Goal: Task Accomplishment & Management: Complete application form

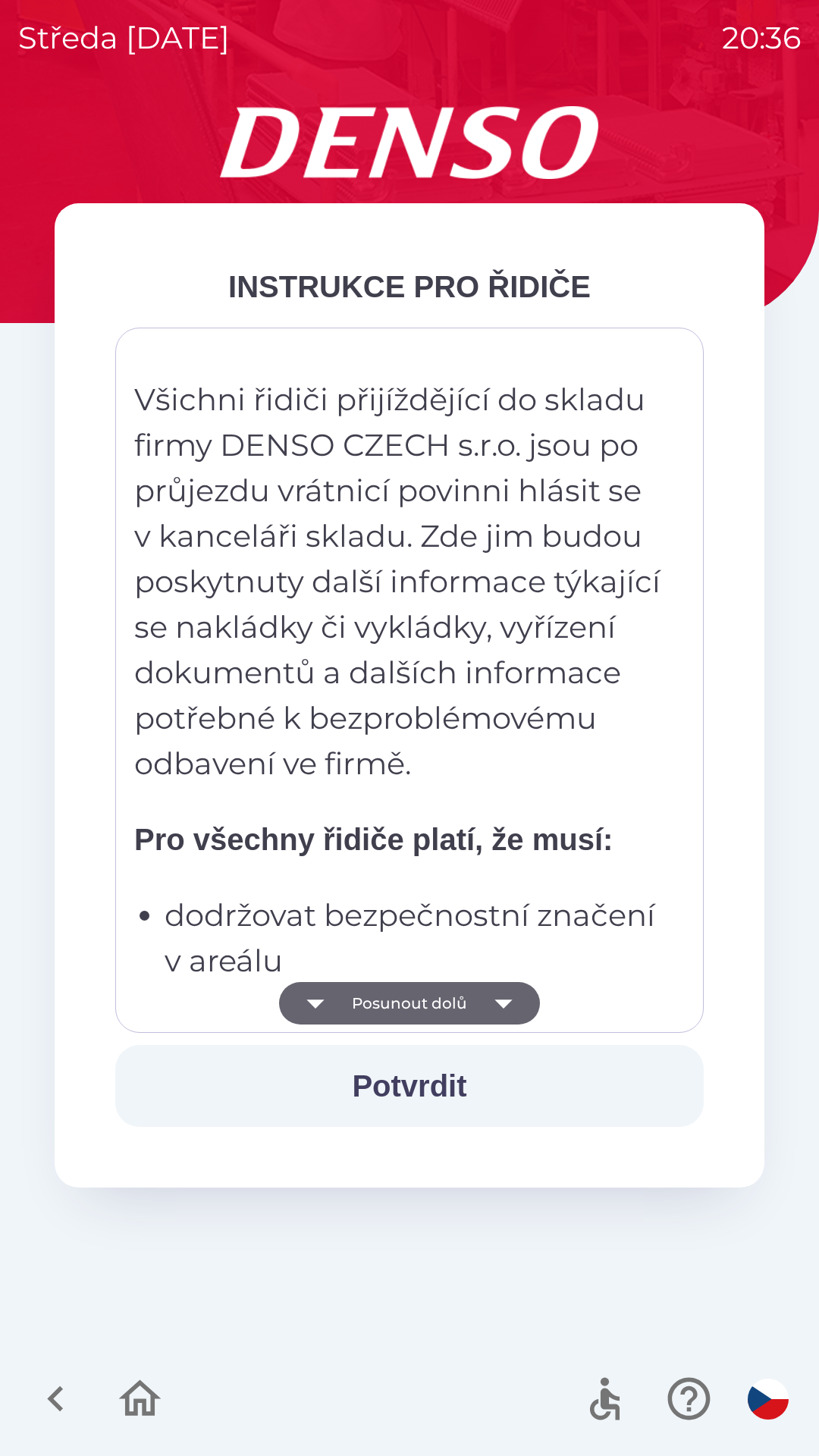
click at [410, 982] on button "Posunout dolů" at bounding box center [410, 1004] width 261 height 43
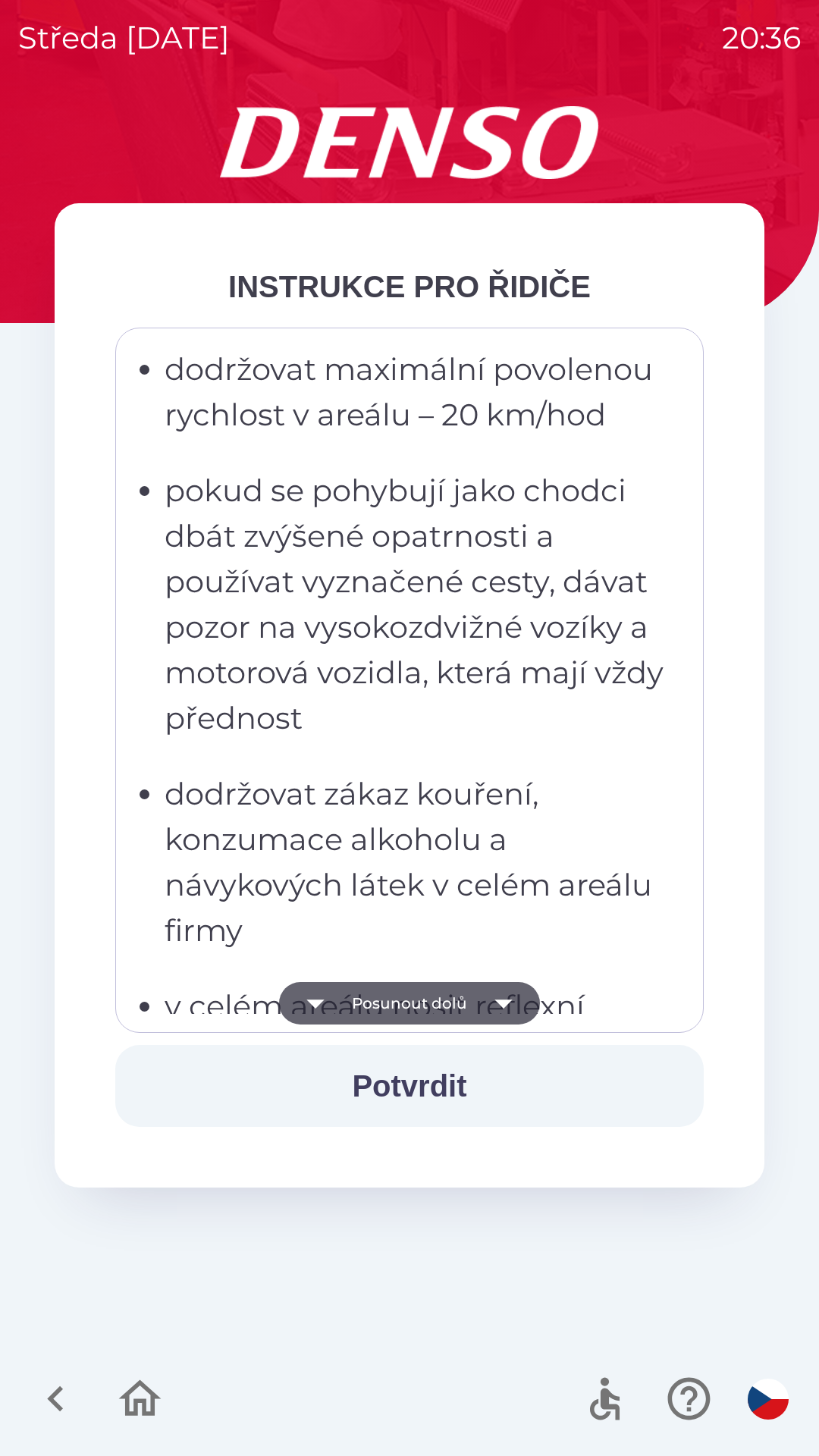
click at [411, 991] on button "Posunout dolů" at bounding box center [410, 1004] width 261 height 43
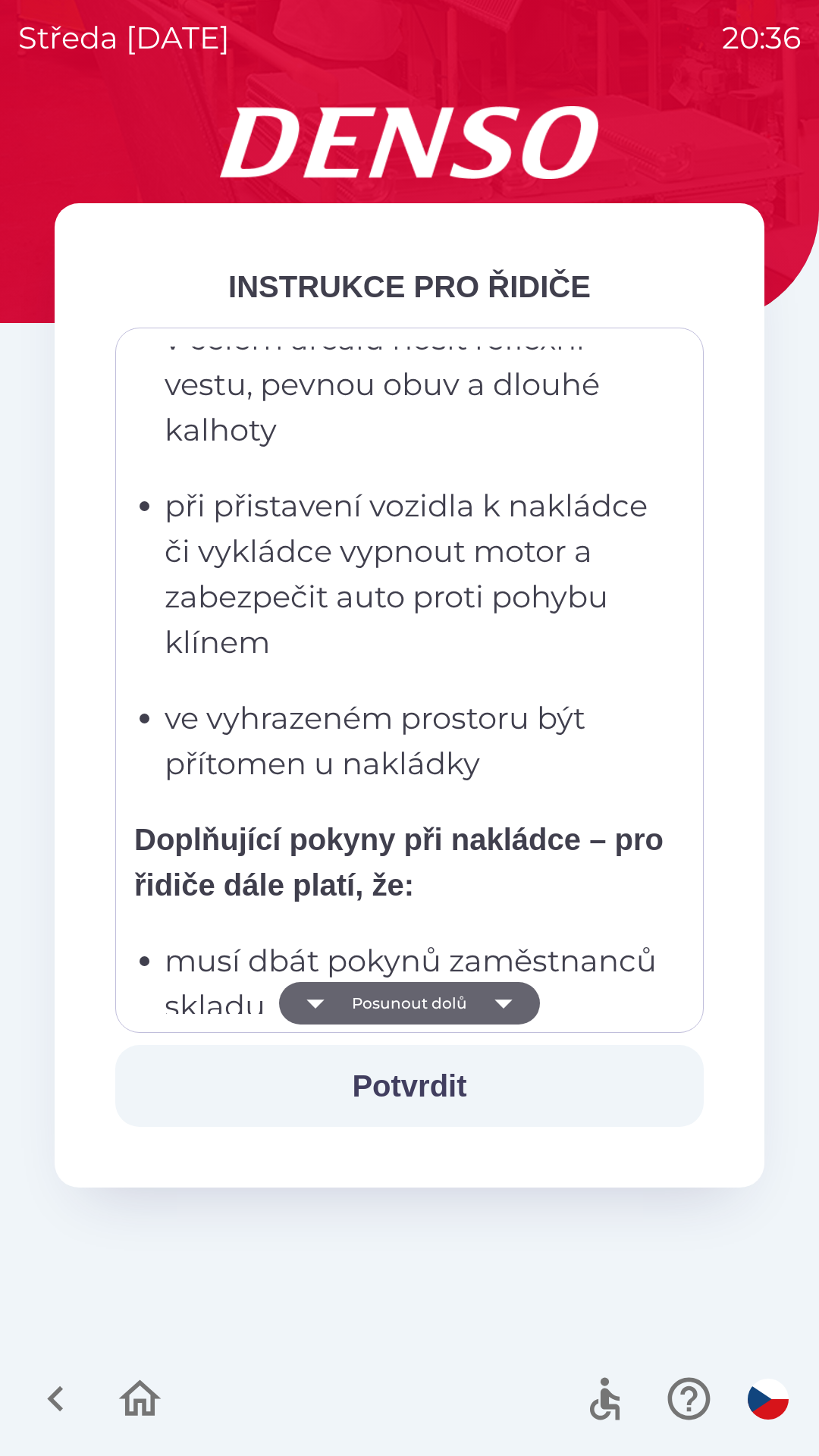
click at [407, 996] on button "Posunout dolů" at bounding box center [410, 1004] width 261 height 43
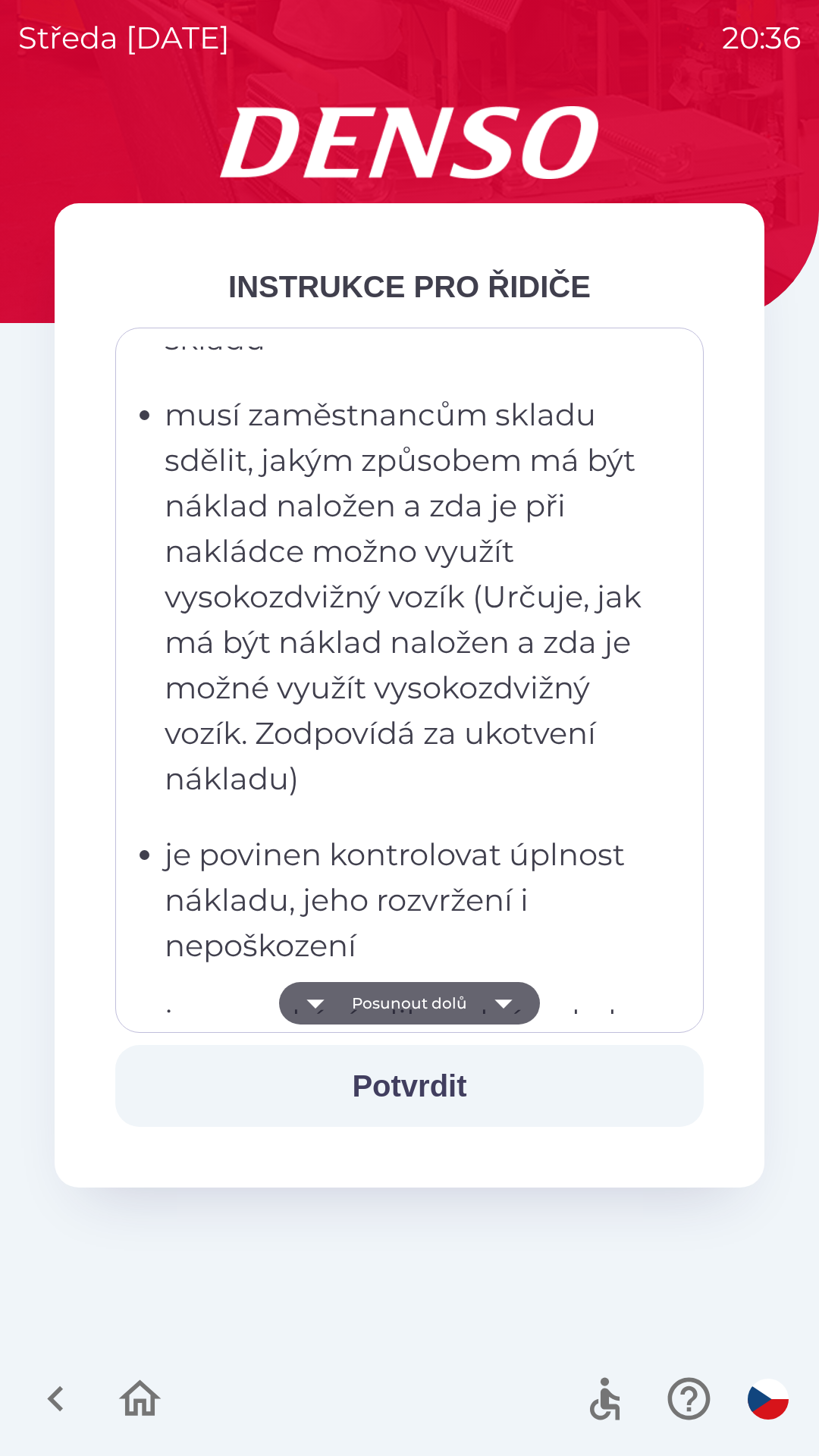
click at [406, 995] on button "Posunout dolů" at bounding box center [410, 1004] width 261 height 43
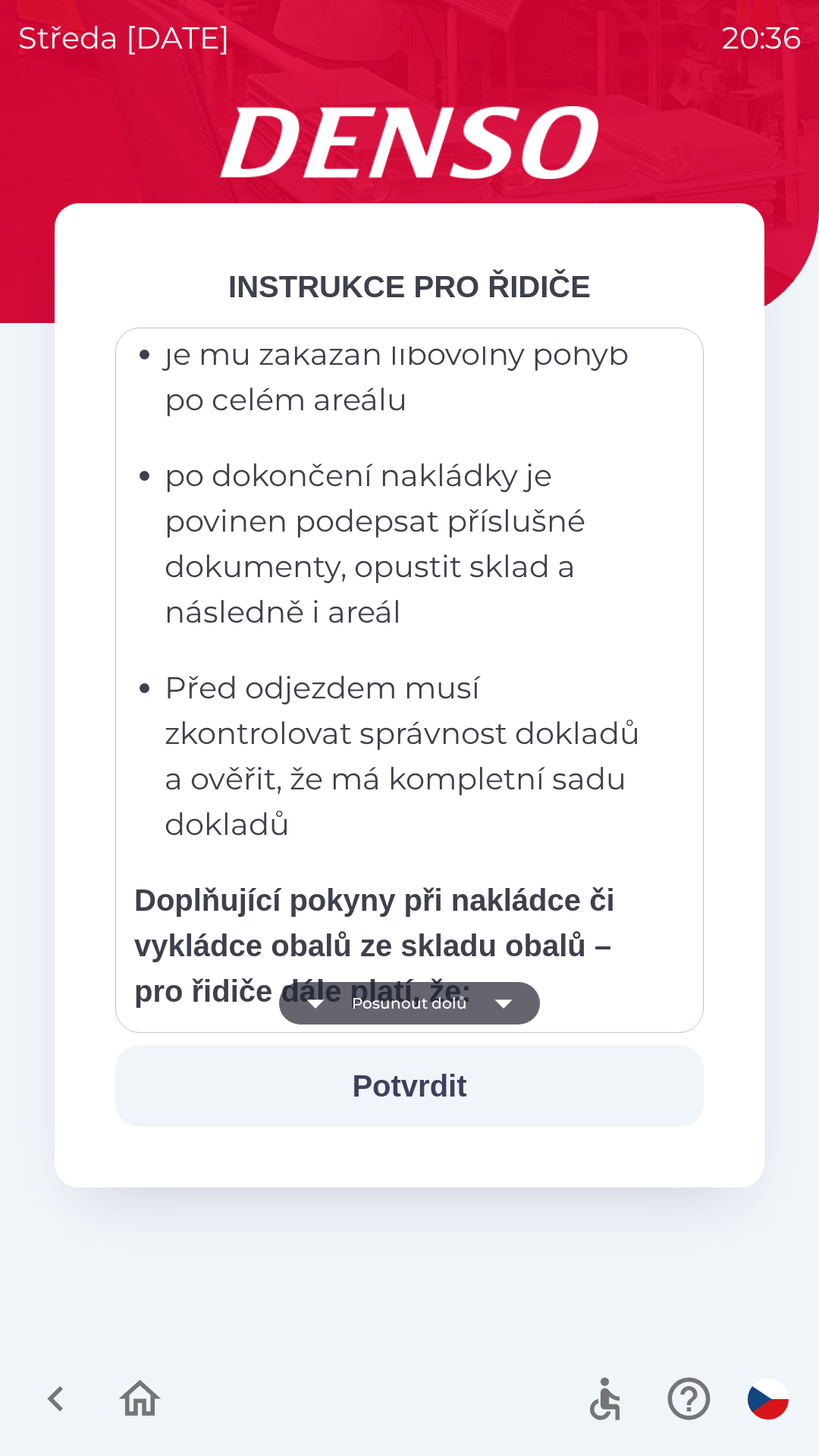
click at [427, 1000] on button "Posunout dolů" at bounding box center [410, 1004] width 261 height 43
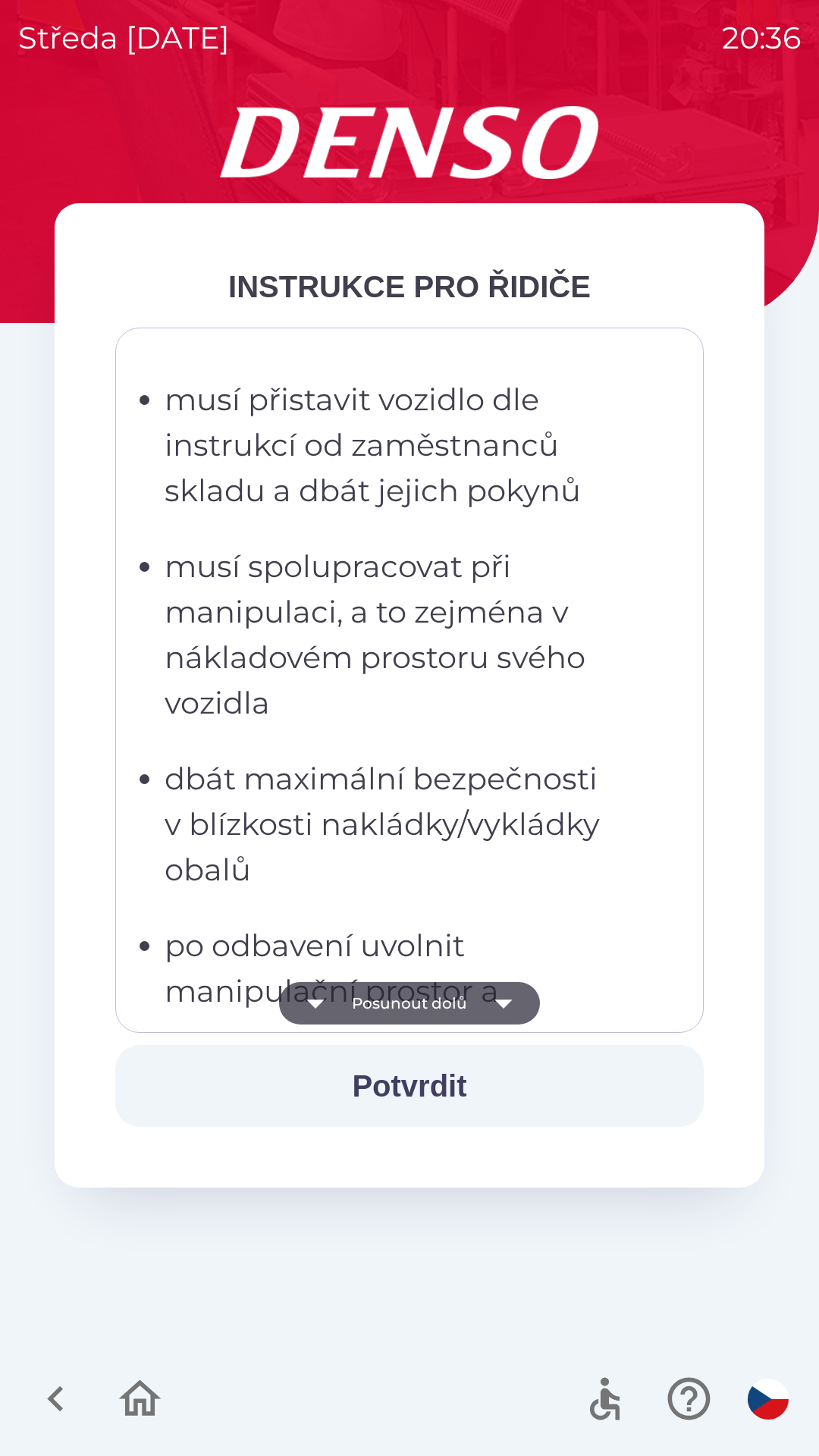
click at [440, 1003] on button "Posunout dolů" at bounding box center [410, 1004] width 261 height 43
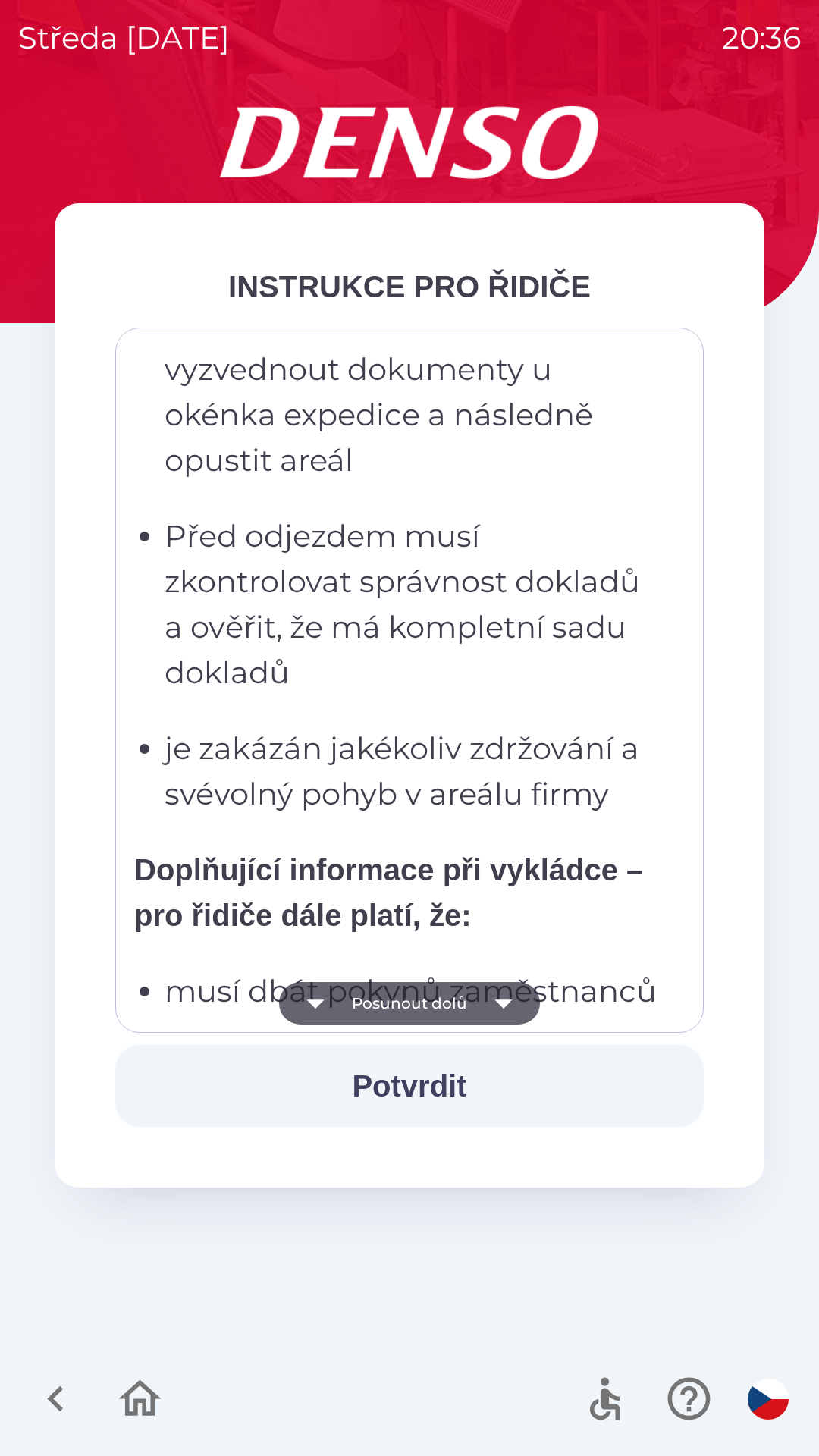
click at [427, 1004] on button "Posunout dolů" at bounding box center [410, 1004] width 261 height 43
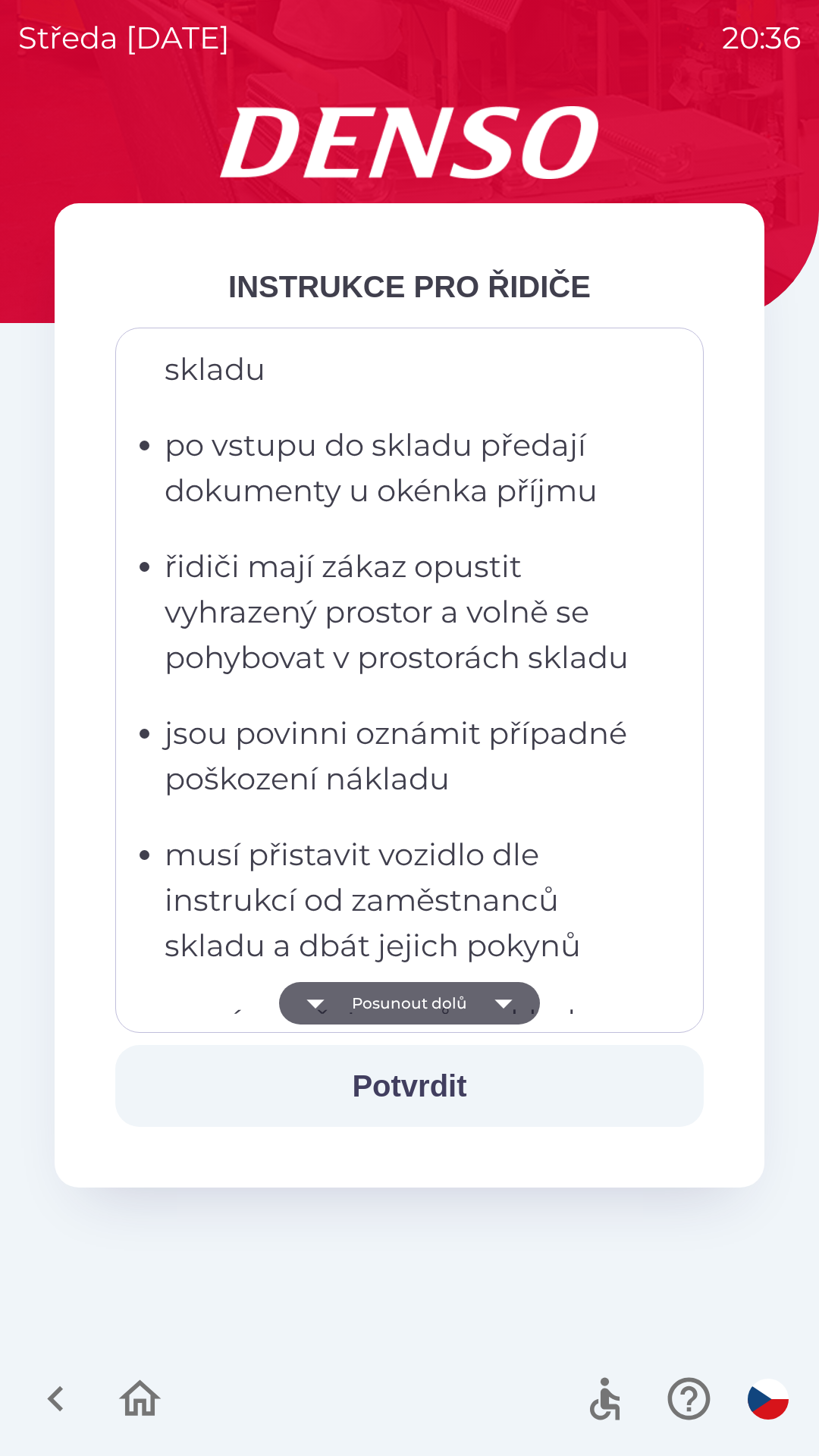
click at [438, 990] on button "Posunout dolů" at bounding box center [410, 1004] width 261 height 43
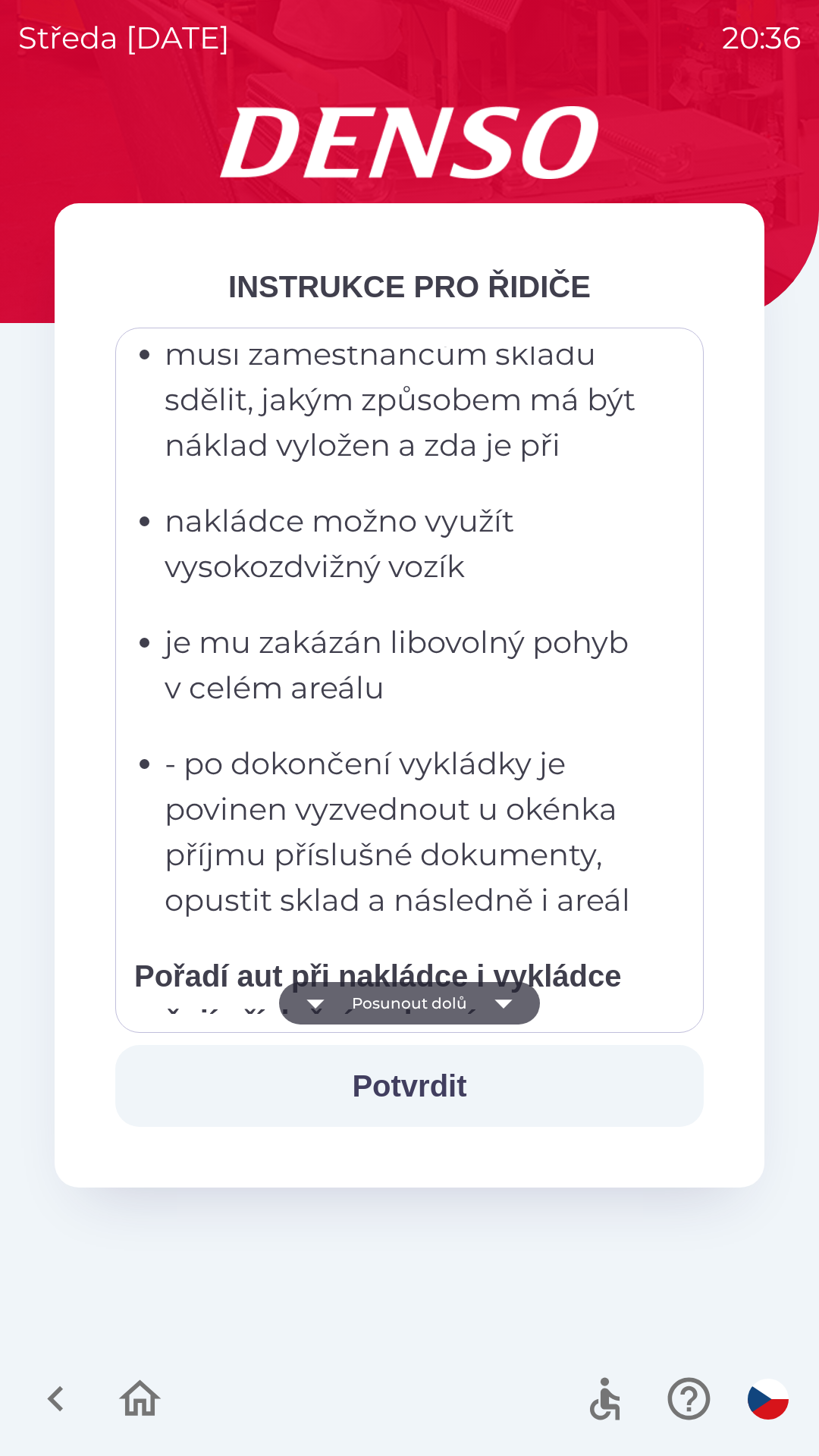
click at [439, 988] on button "Posunout dolů" at bounding box center [410, 1004] width 261 height 43
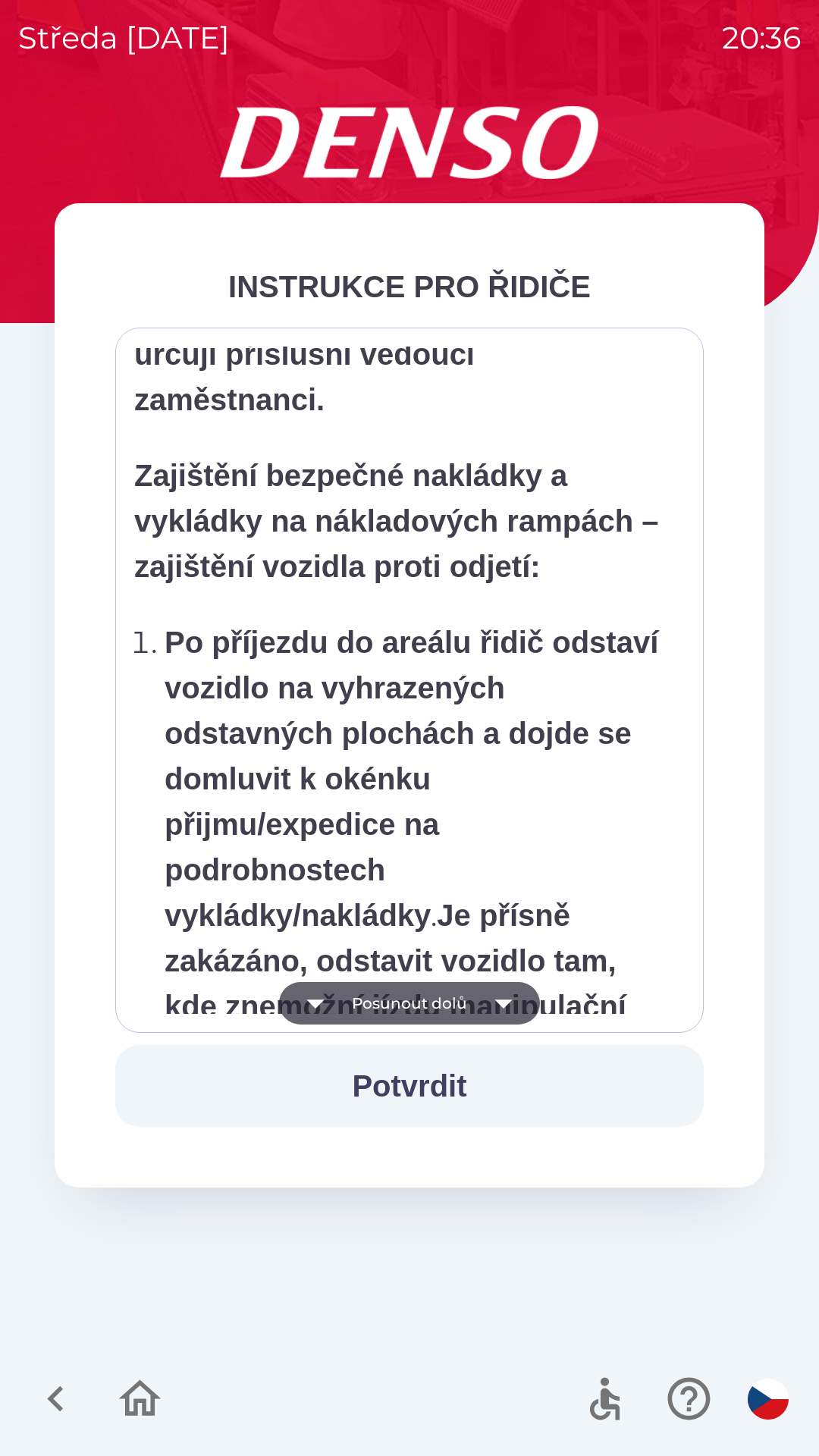
click at [444, 990] on button "Posunout dolů" at bounding box center [410, 1004] width 261 height 43
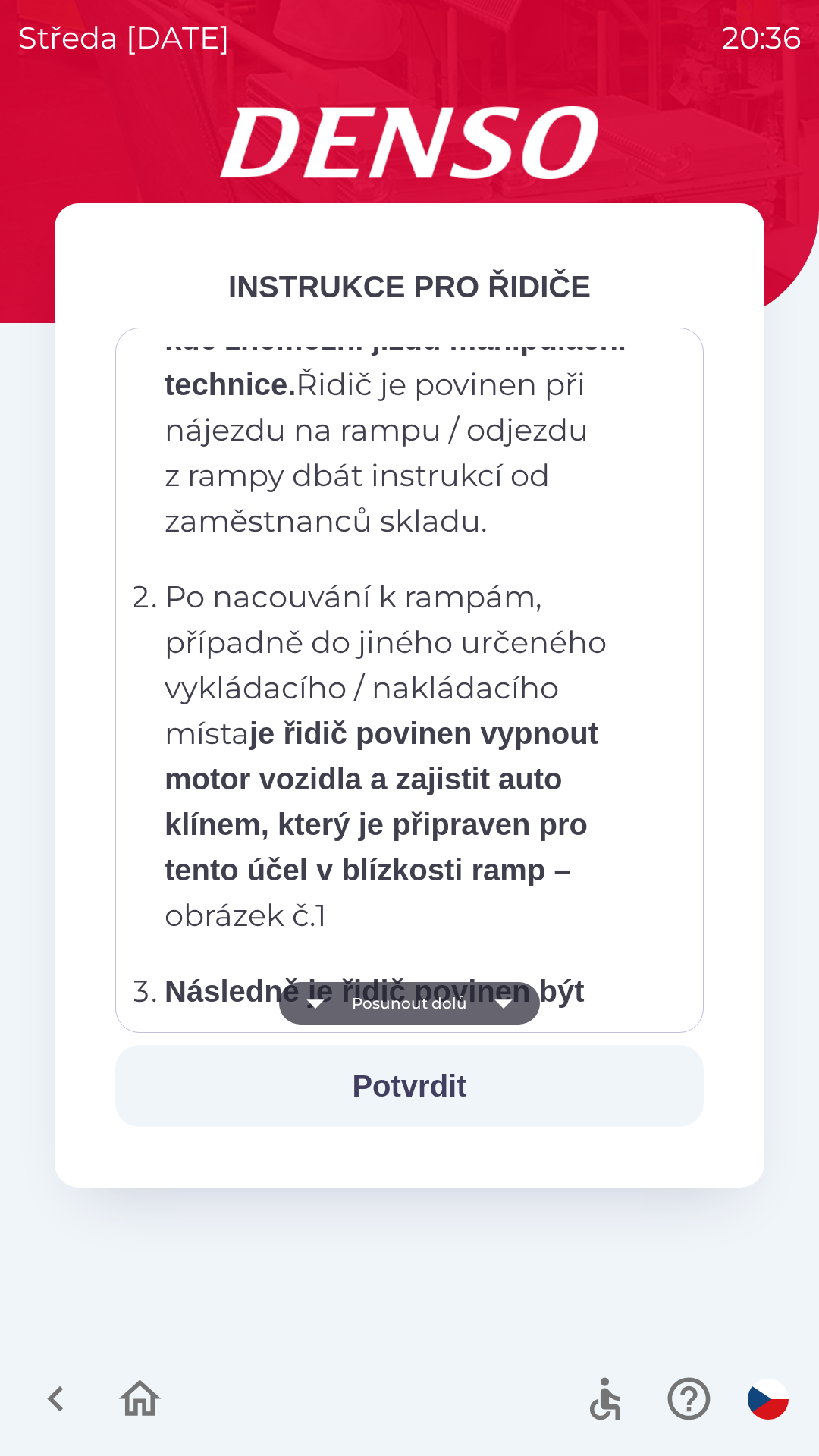
click at [448, 992] on button "Posunout dolů" at bounding box center [410, 1004] width 261 height 43
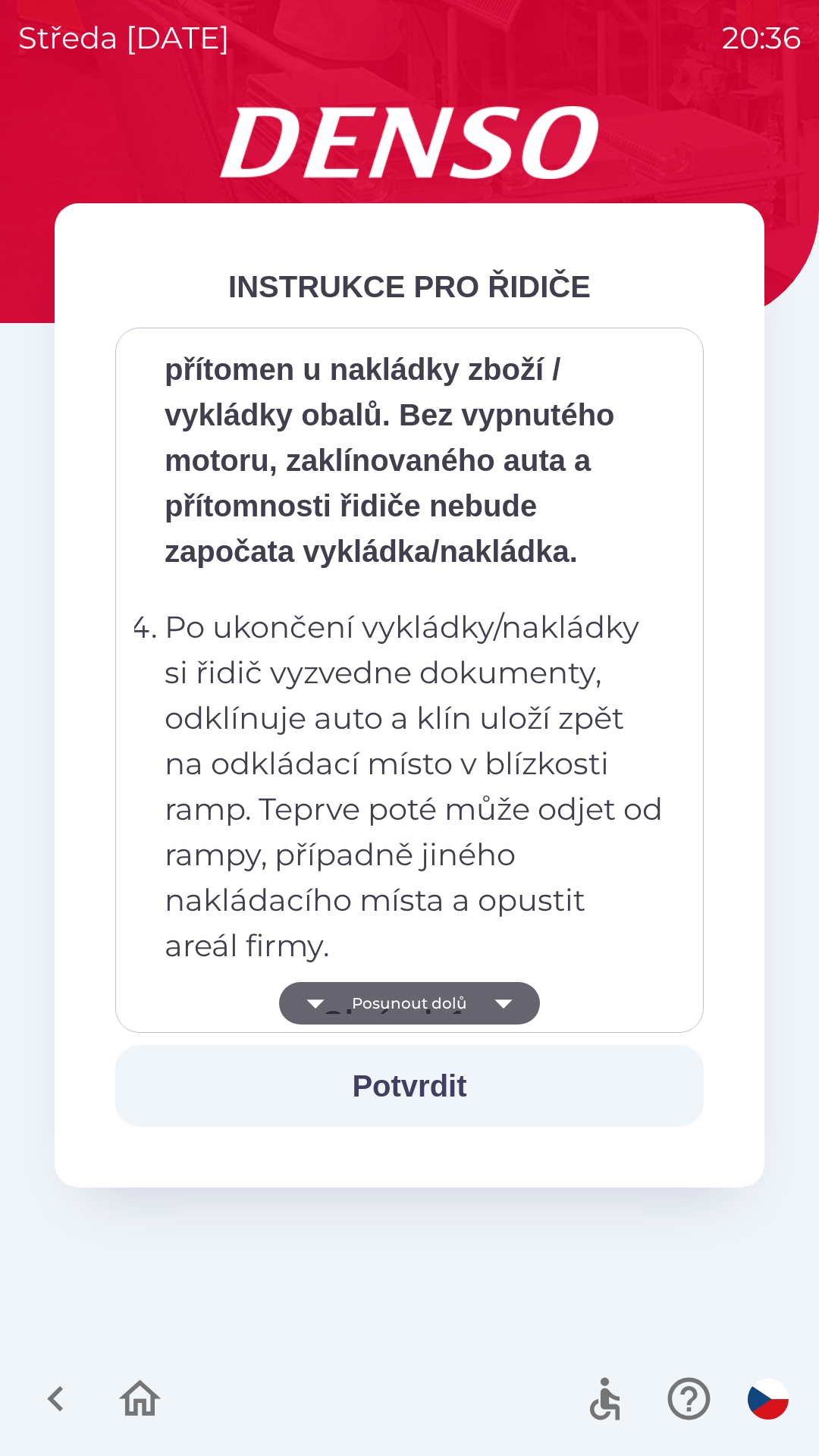
click at [462, 991] on button "Posunout dolů" at bounding box center [410, 1004] width 261 height 43
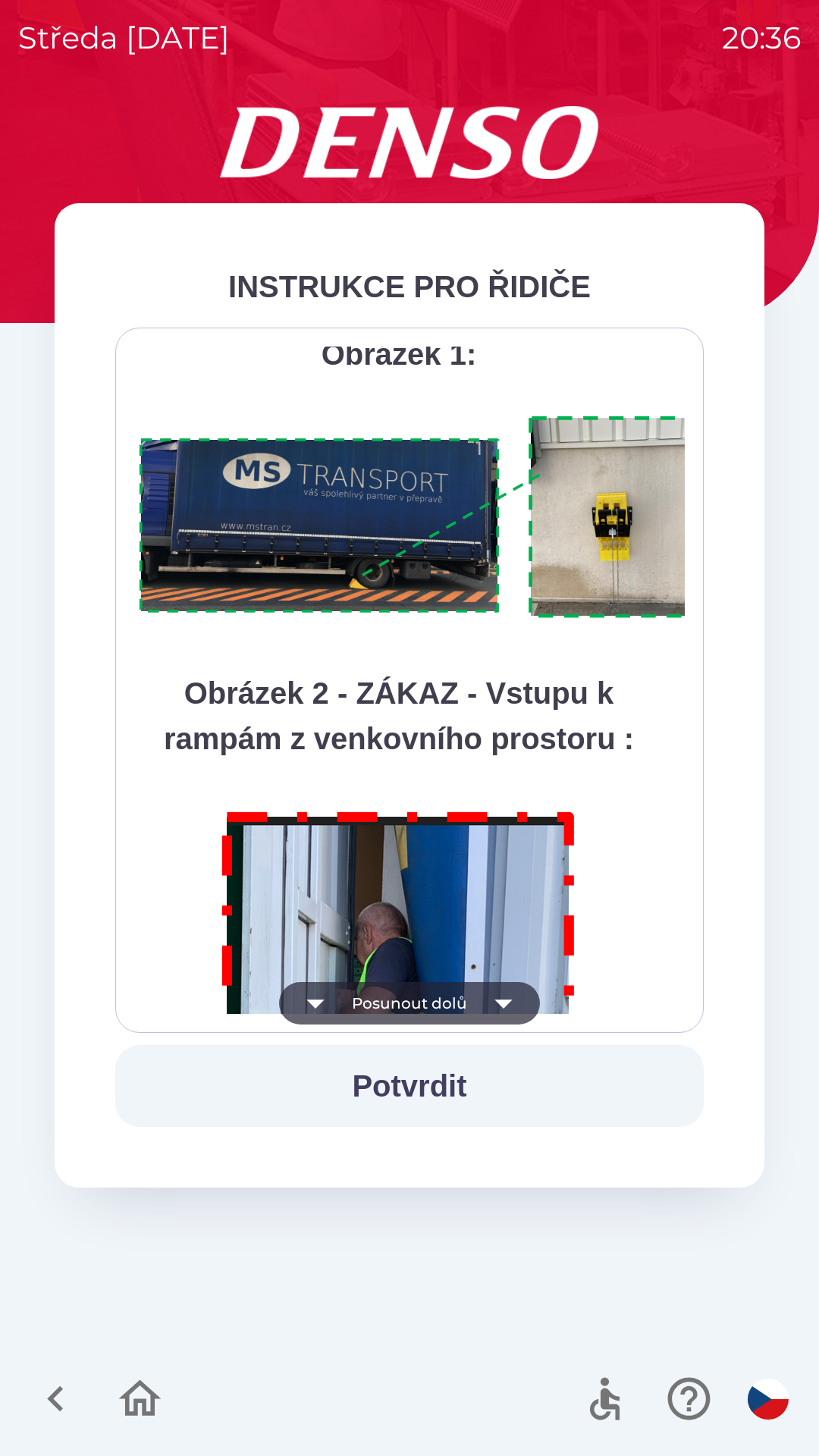
click at [460, 990] on button "Posunout dolů" at bounding box center [410, 1004] width 261 height 43
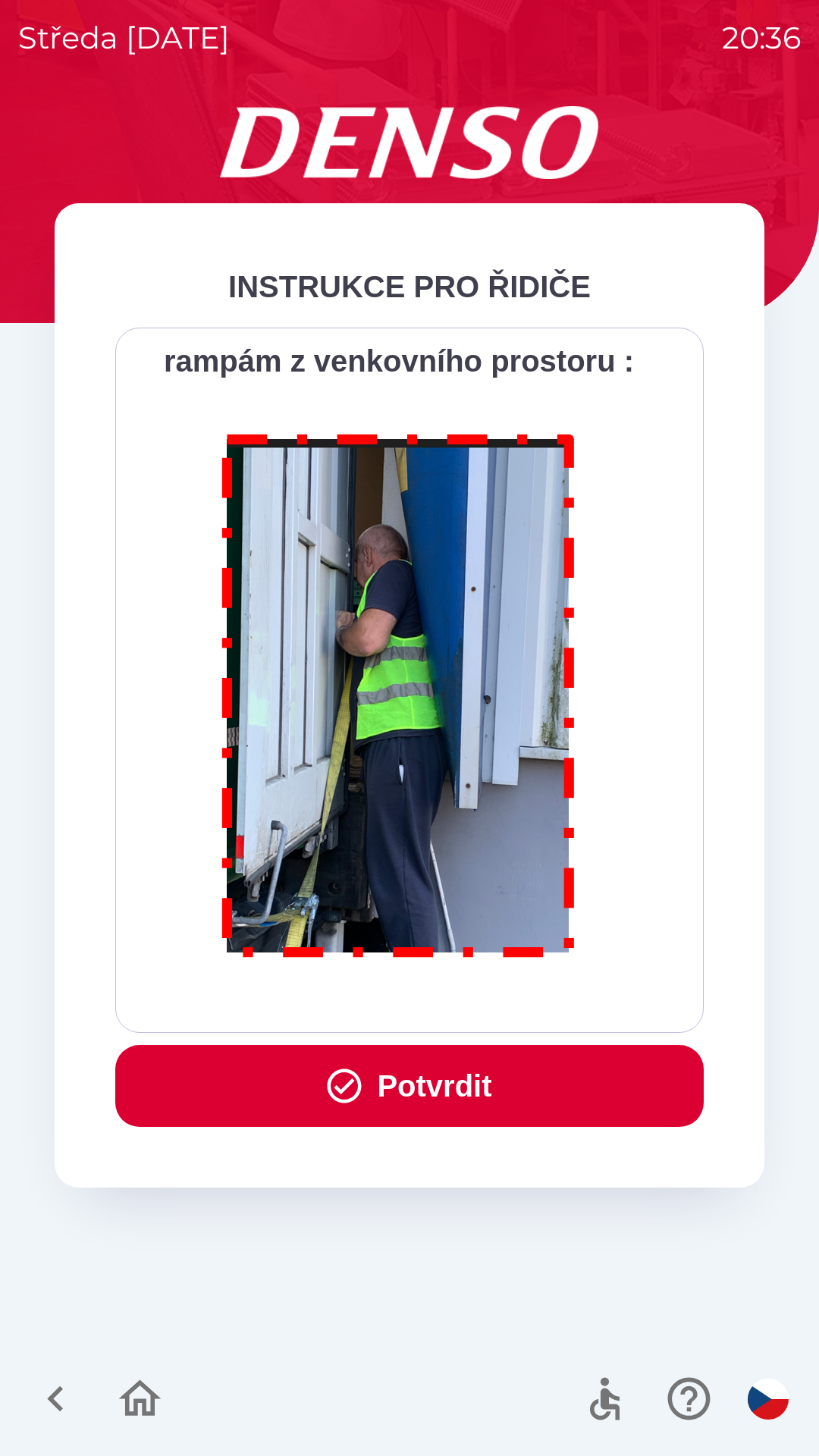
click at [438, 1067] on button "Potvrdit" at bounding box center [410, 1086] width 589 height 82
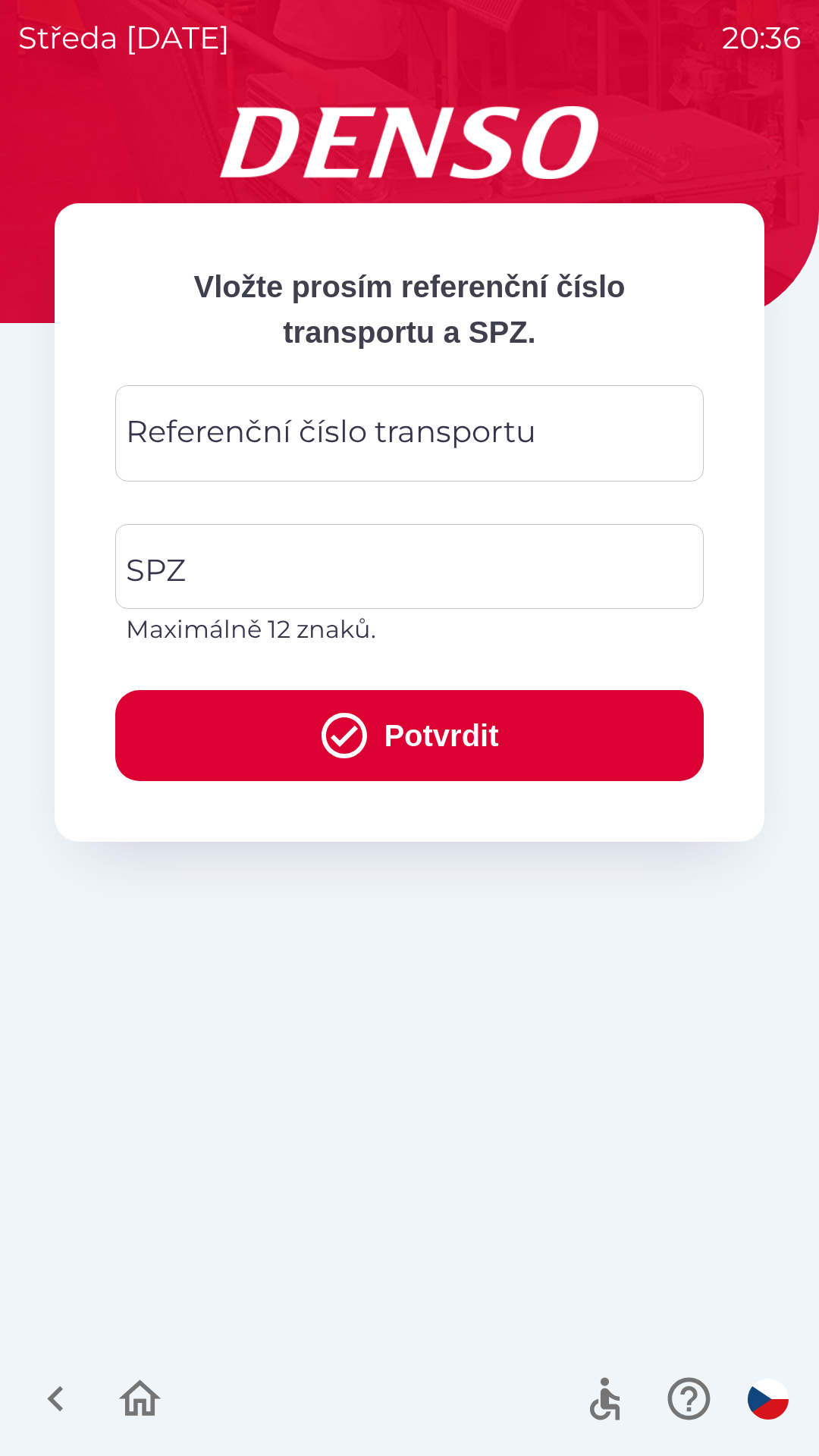
click at [244, 426] on div "Referenční číslo transportu Referenční číslo transportu" at bounding box center [410, 433] width 589 height 97
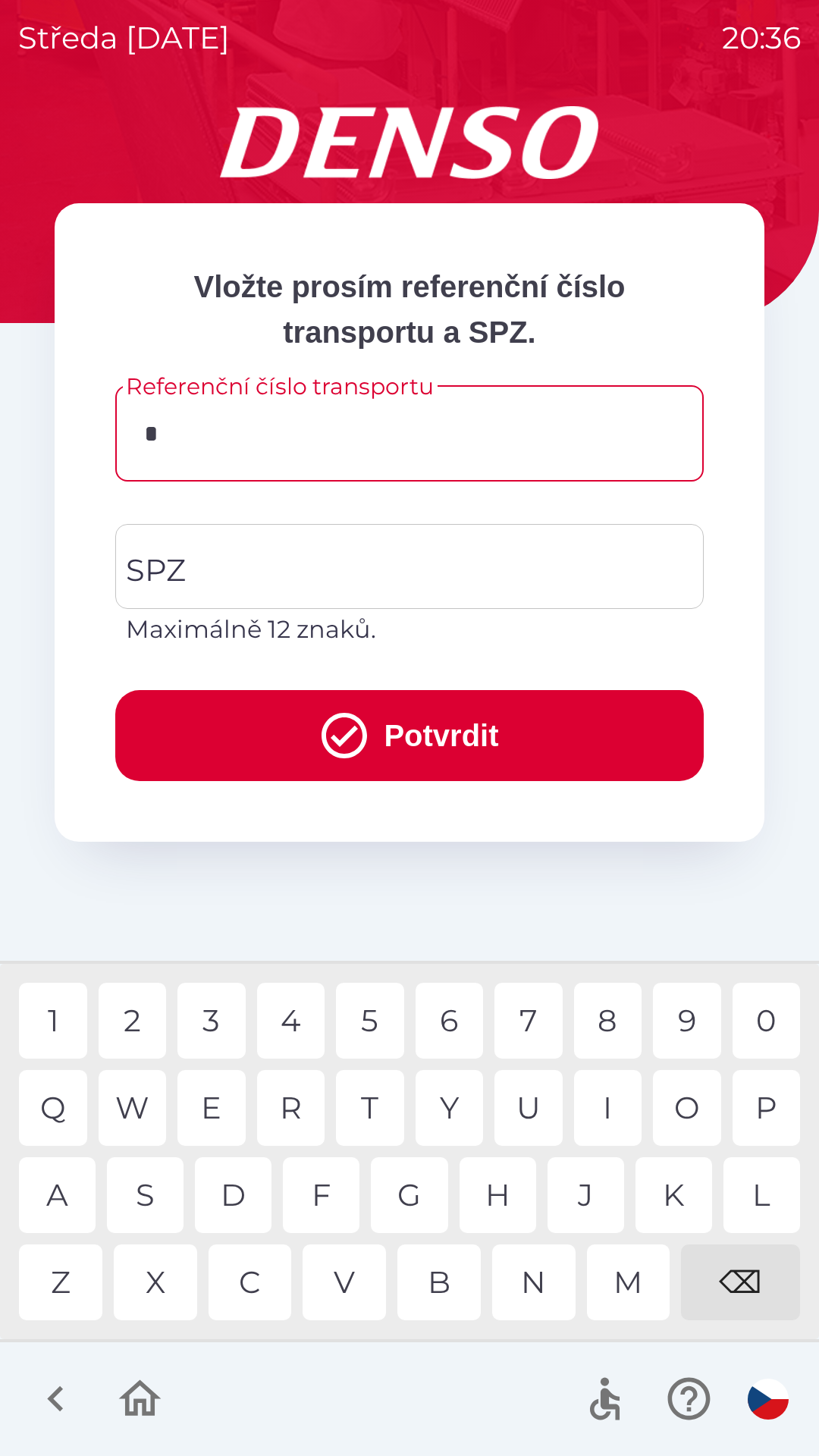
click at [263, 1273] on div "C" at bounding box center [250, 1283] width 83 height 76
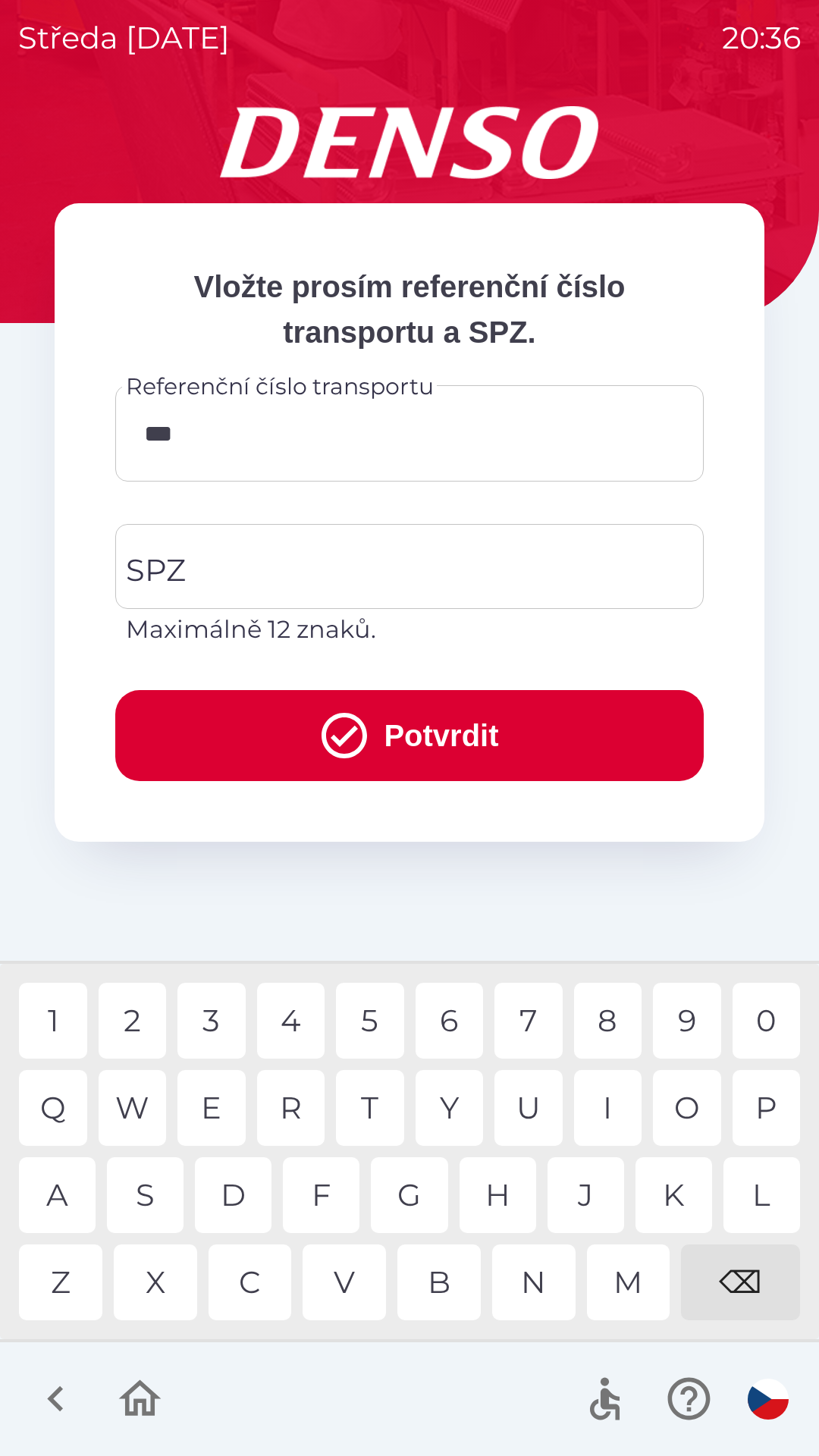
click at [454, 1275] on div "B" at bounding box center [439, 1283] width 83 height 76
click at [752, 1025] on div "0" at bounding box center [766, 1021] width 68 height 76
click at [294, 1017] on div "4" at bounding box center [291, 1021] width 68 height 76
type input "*********"
click at [257, 565] on input "SPZ" at bounding box center [398, 567] width 552 height 71
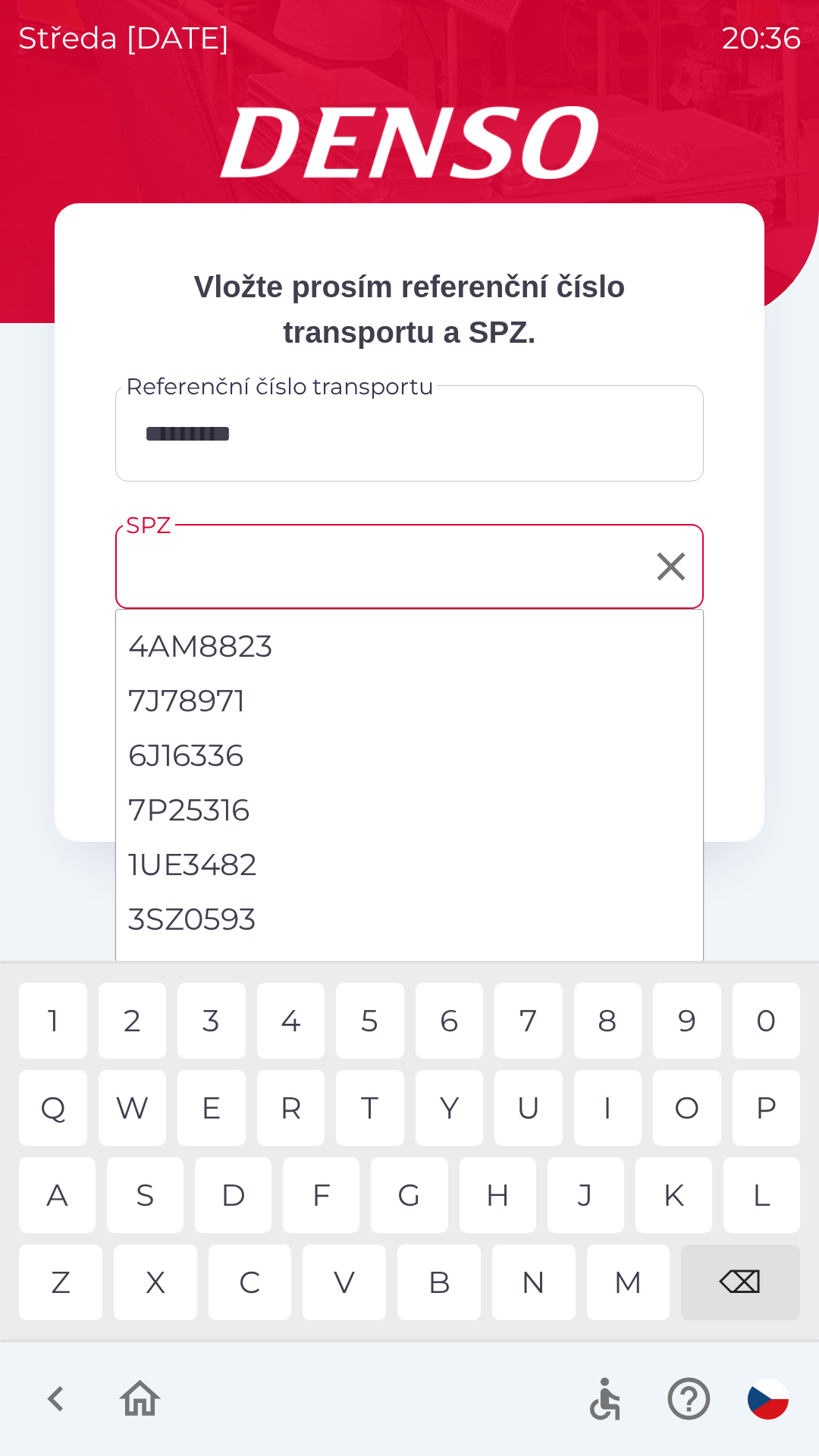
scroll to position [70, 0]
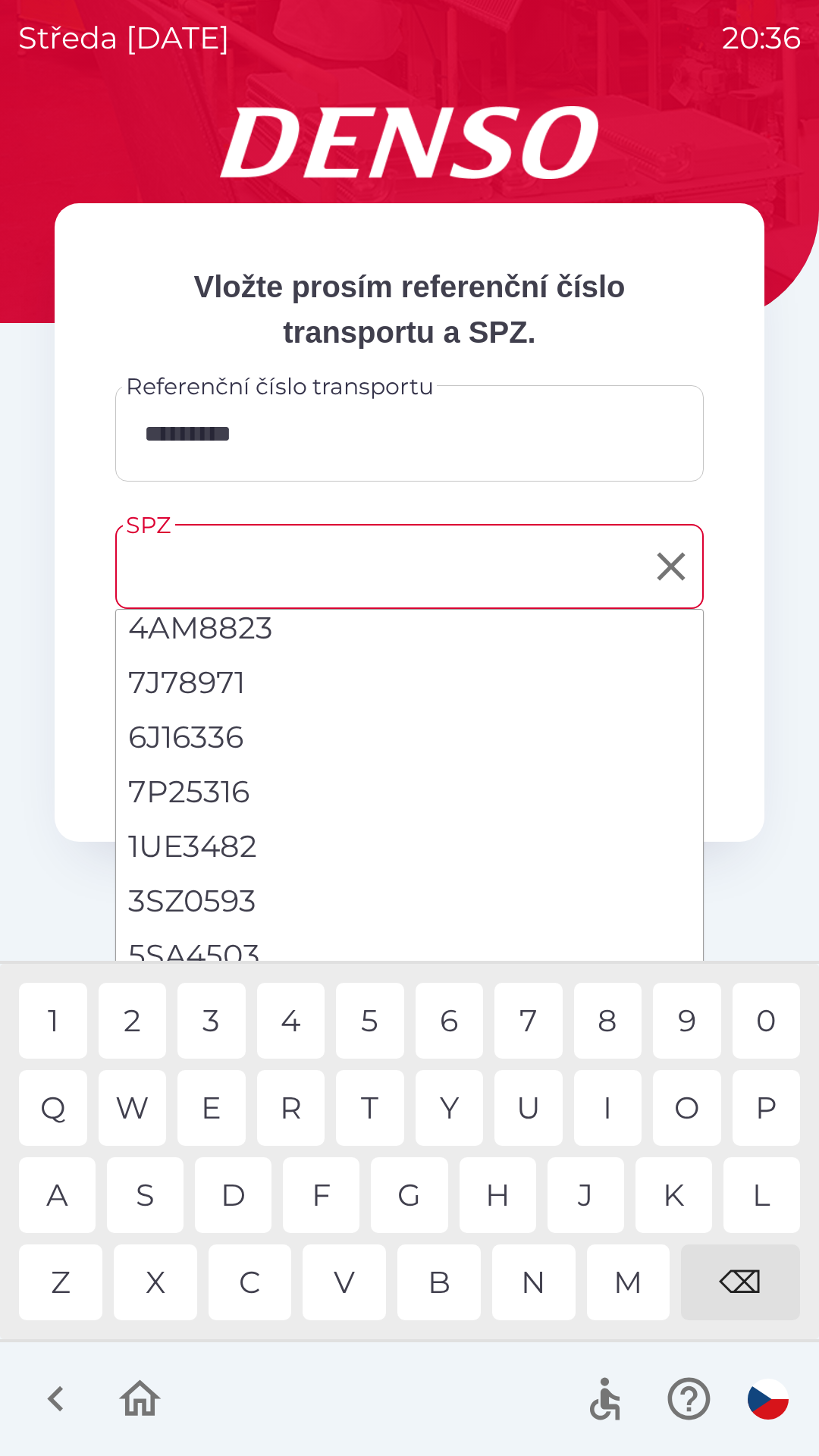
click at [242, 947] on li "5SA4503" at bounding box center [410, 956] width 587 height 55
type input "*******"
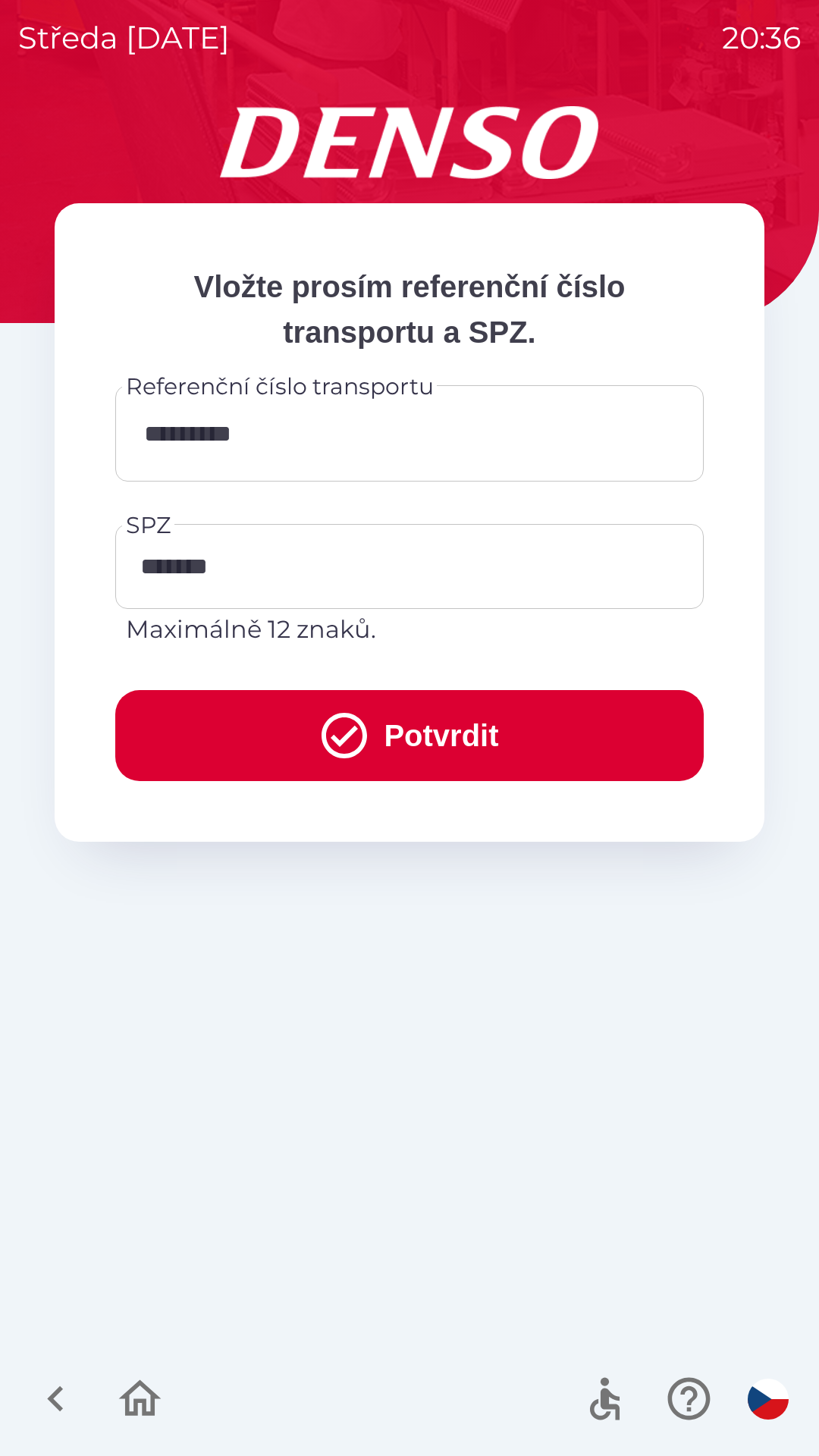
click at [375, 726] on button "Potvrdit" at bounding box center [410, 735] width 589 height 91
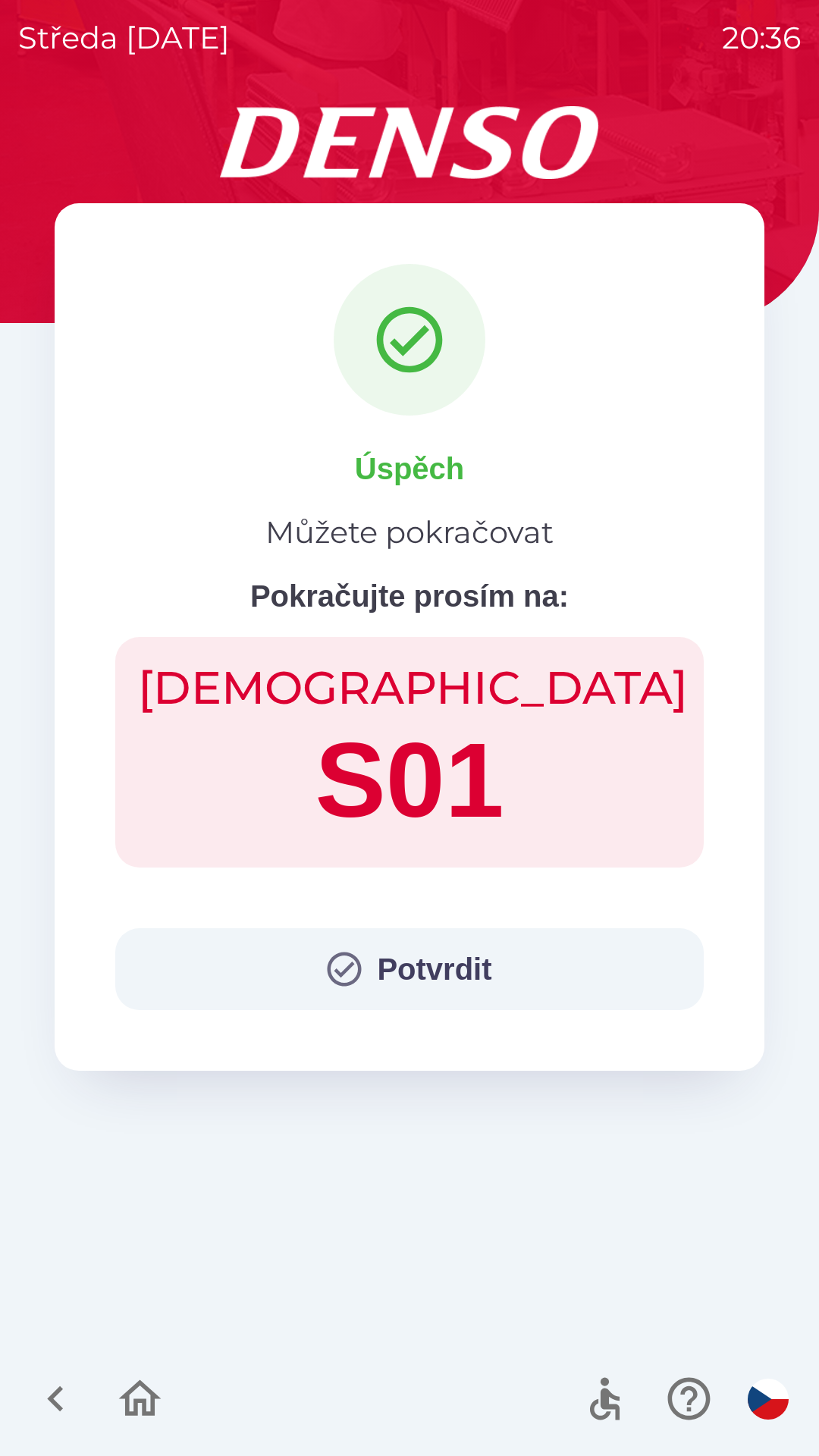
click at [438, 966] on button "Potvrdit" at bounding box center [410, 969] width 589 height 82
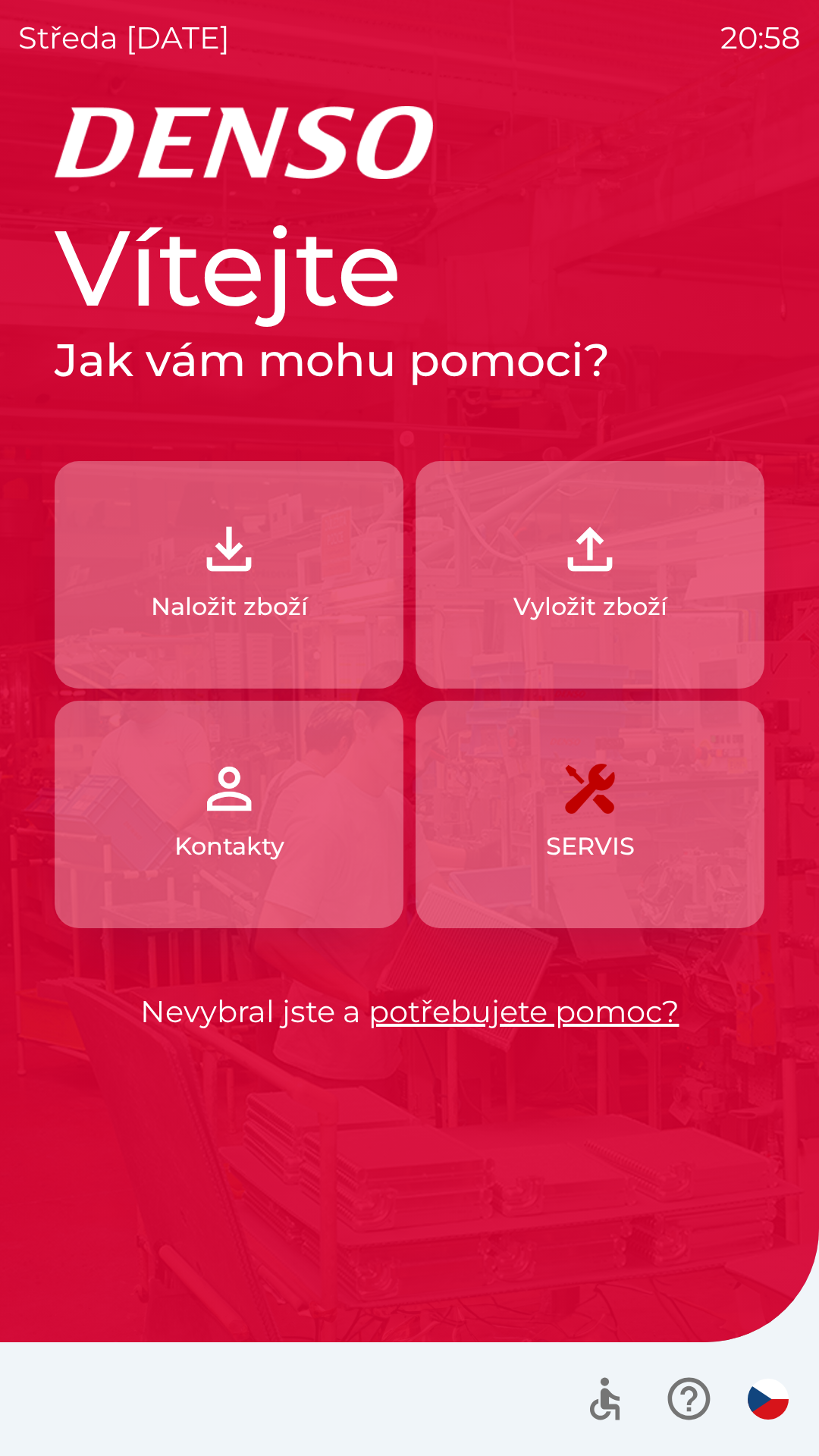
click at [275, 584] on button "Naložit zboží" at bounding box center [229, 575] width 348 height 228
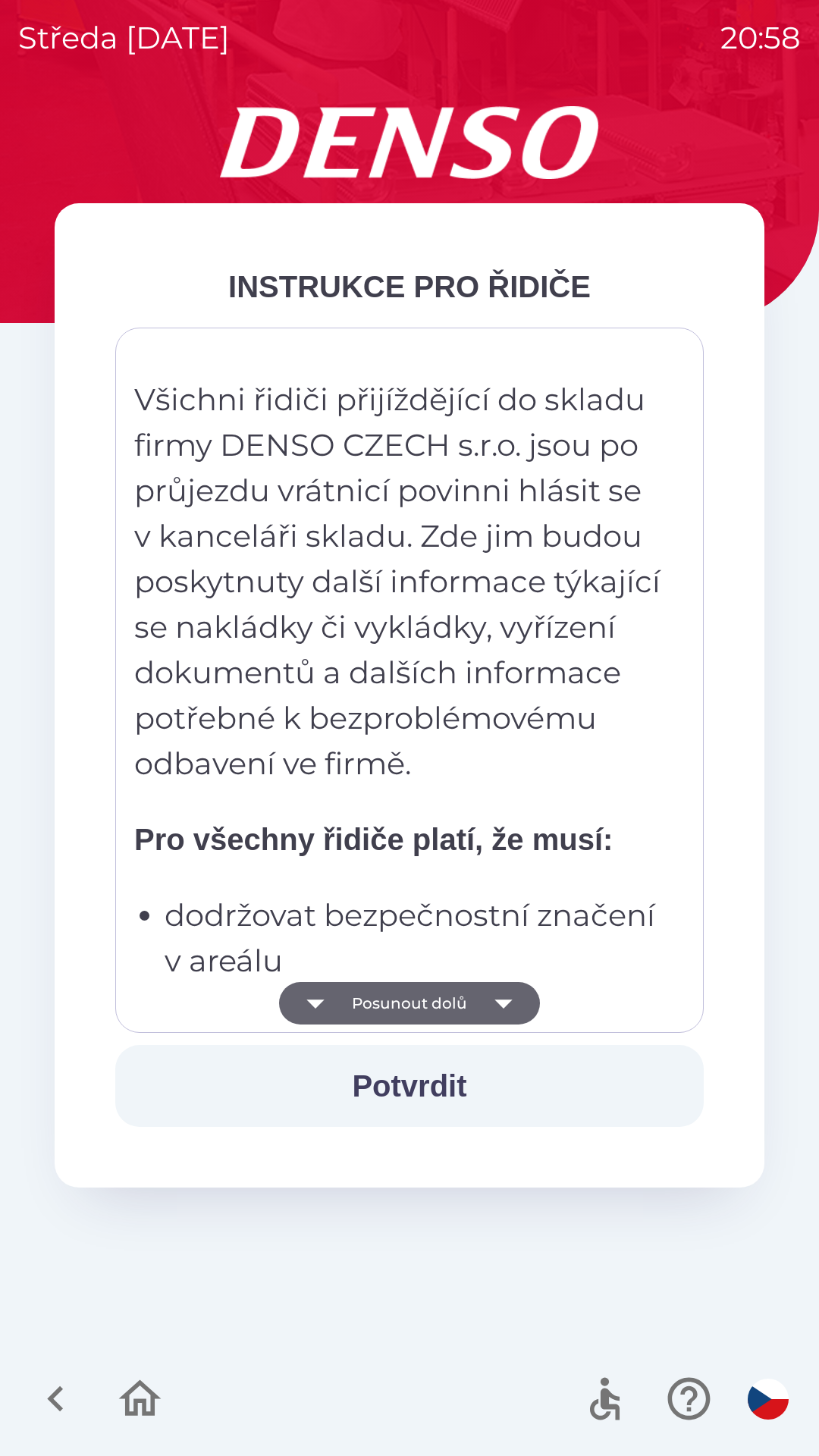
click at [444, 991] on button "Posunout dolů" at bounding box center [410, 1004] width 261 height 43
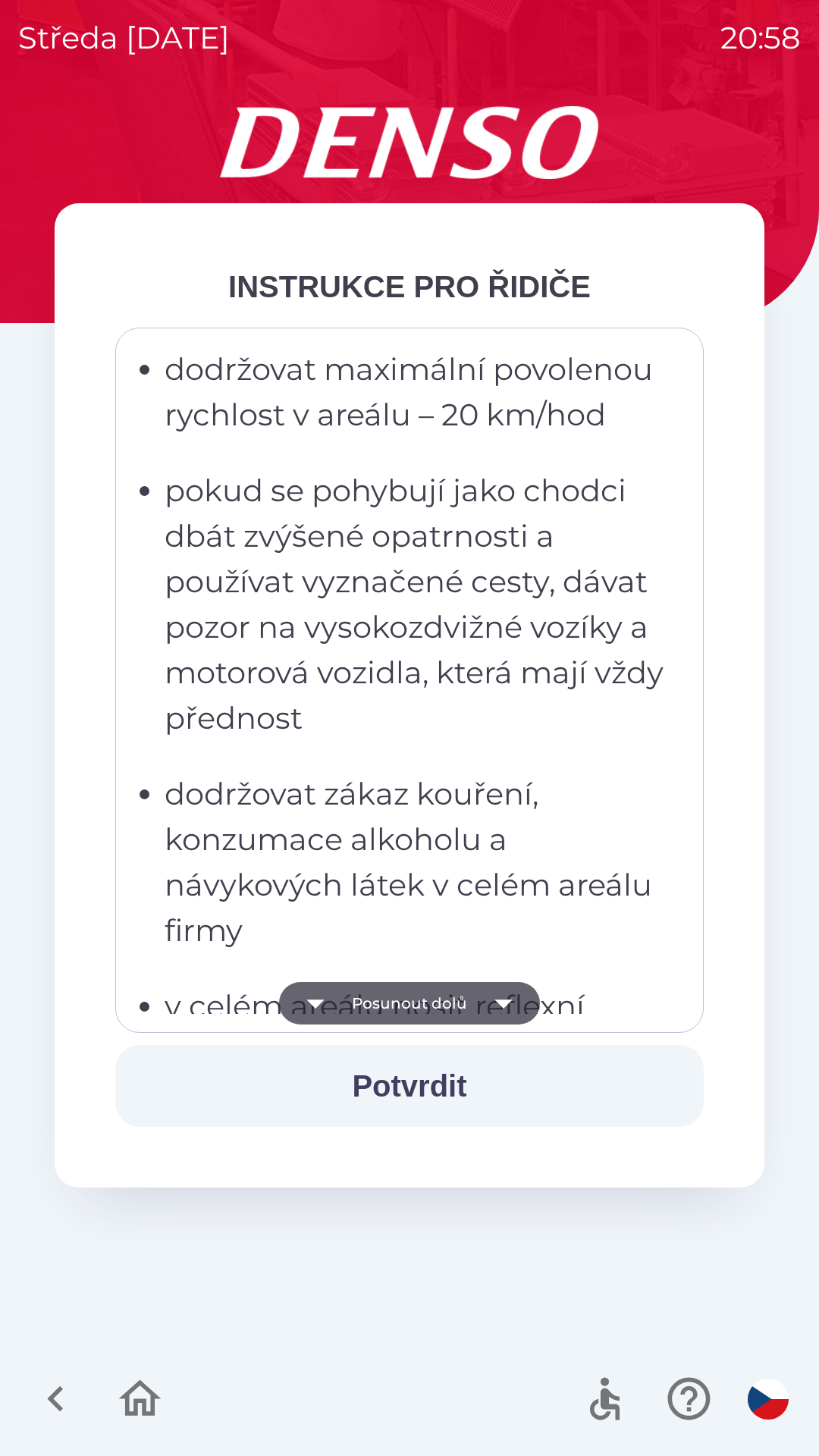
click at [455, 1018] on button "Posunout dolů" at bounding box center [410, 1004] width 261 height 43
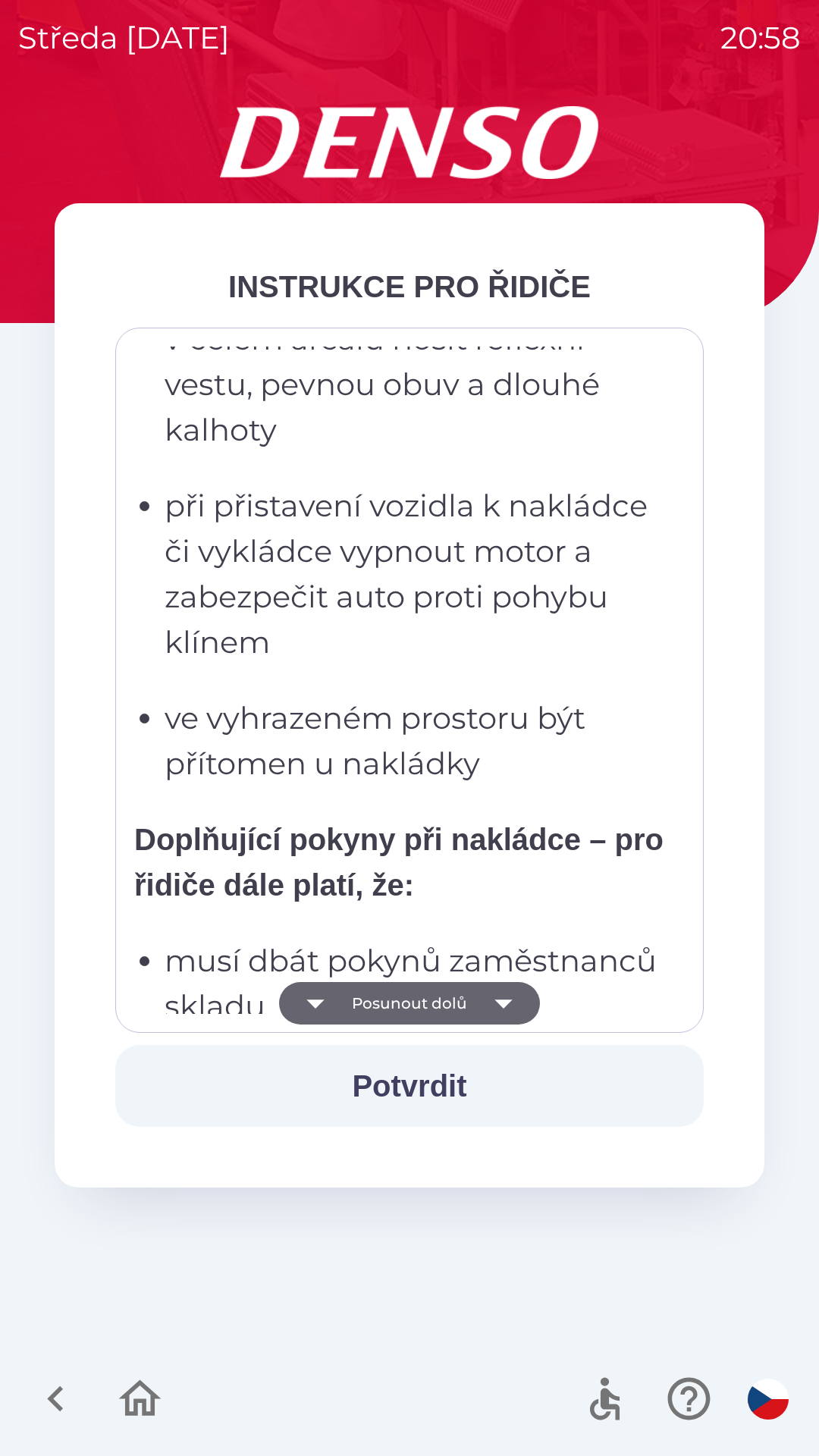
click at [461, 998] on button "Posunout dolů" at bounding box center [410, 1004] width 261 height 43
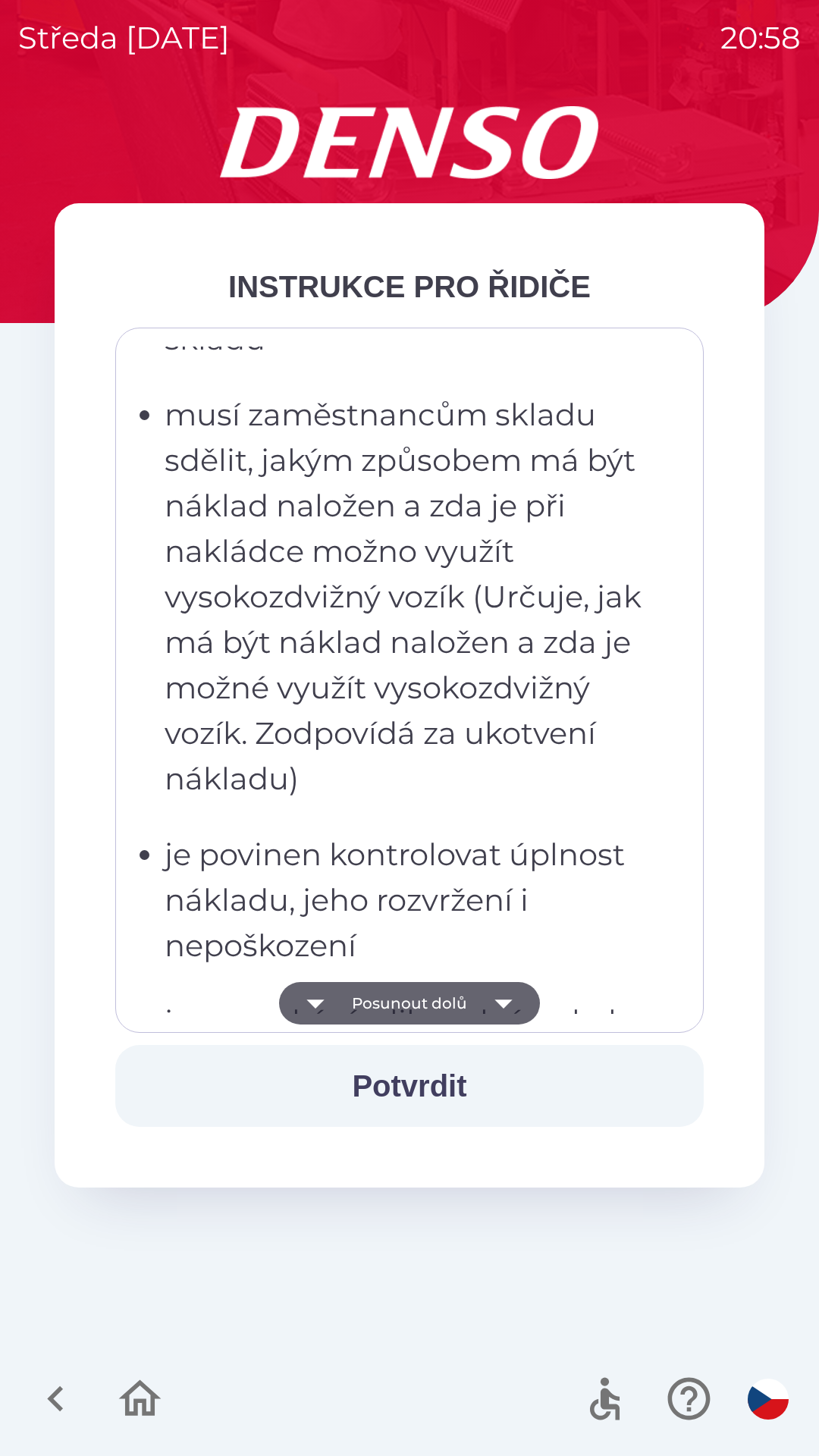
click at [480, 988] on button "Posunout dolů" at bounding box center [410, 1004] width 261 height 43
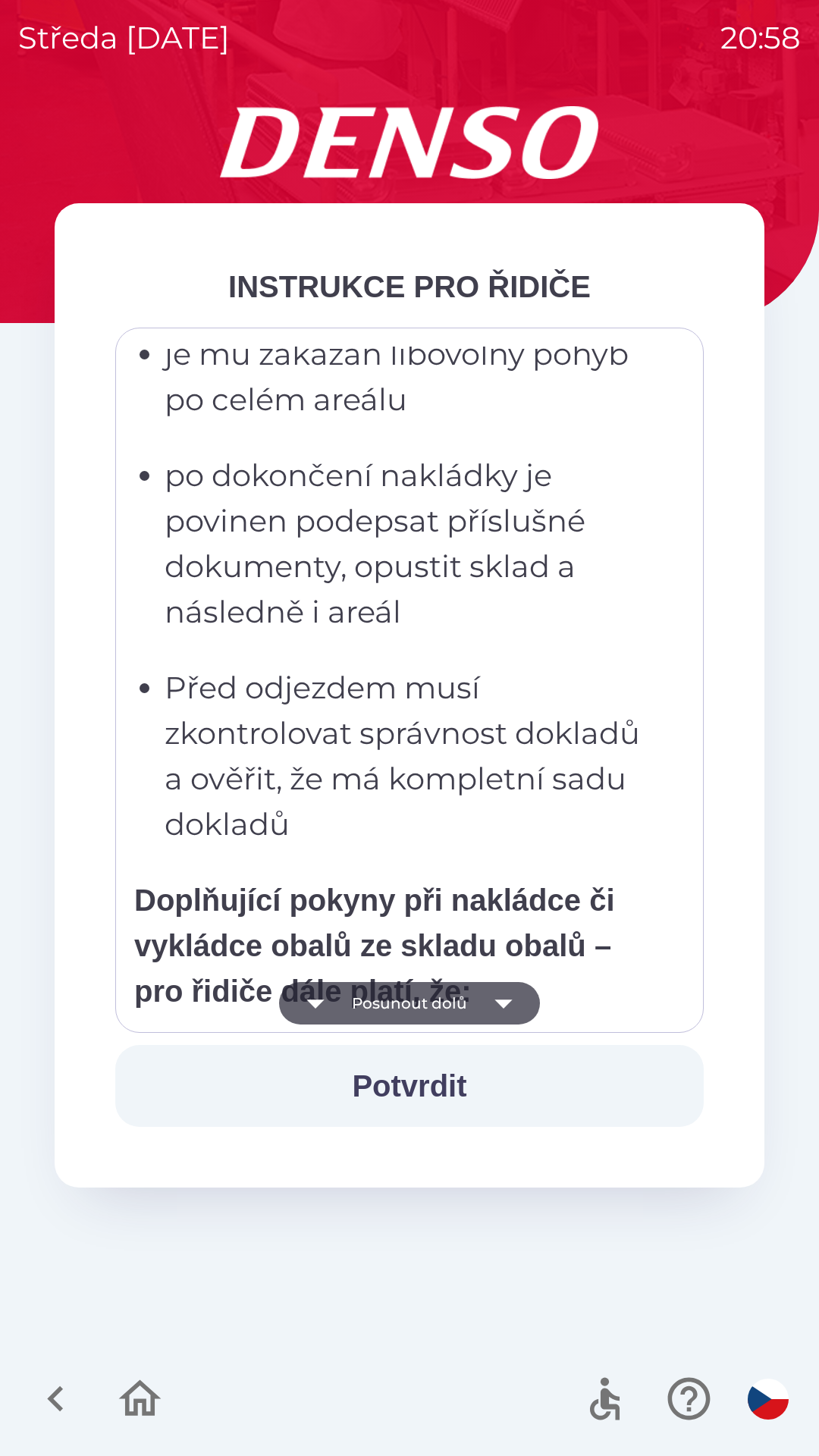
click at [467, 999] on button "Posunout dolů" at bounding box center [410, 1004] width 261 height 43
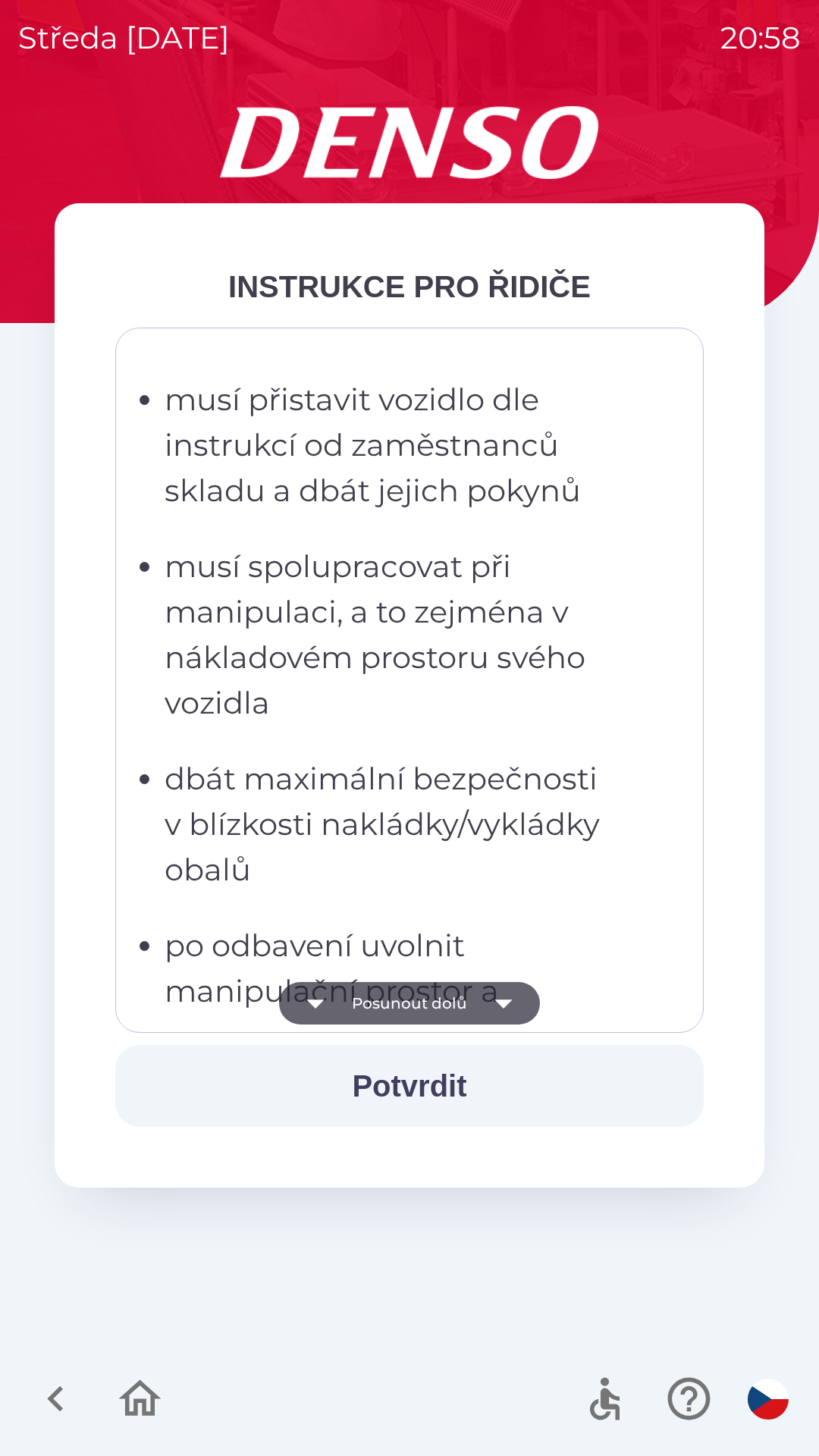
click at [486, 998] on icon "button" at bounding box center [503, 1004] width 43 height 43
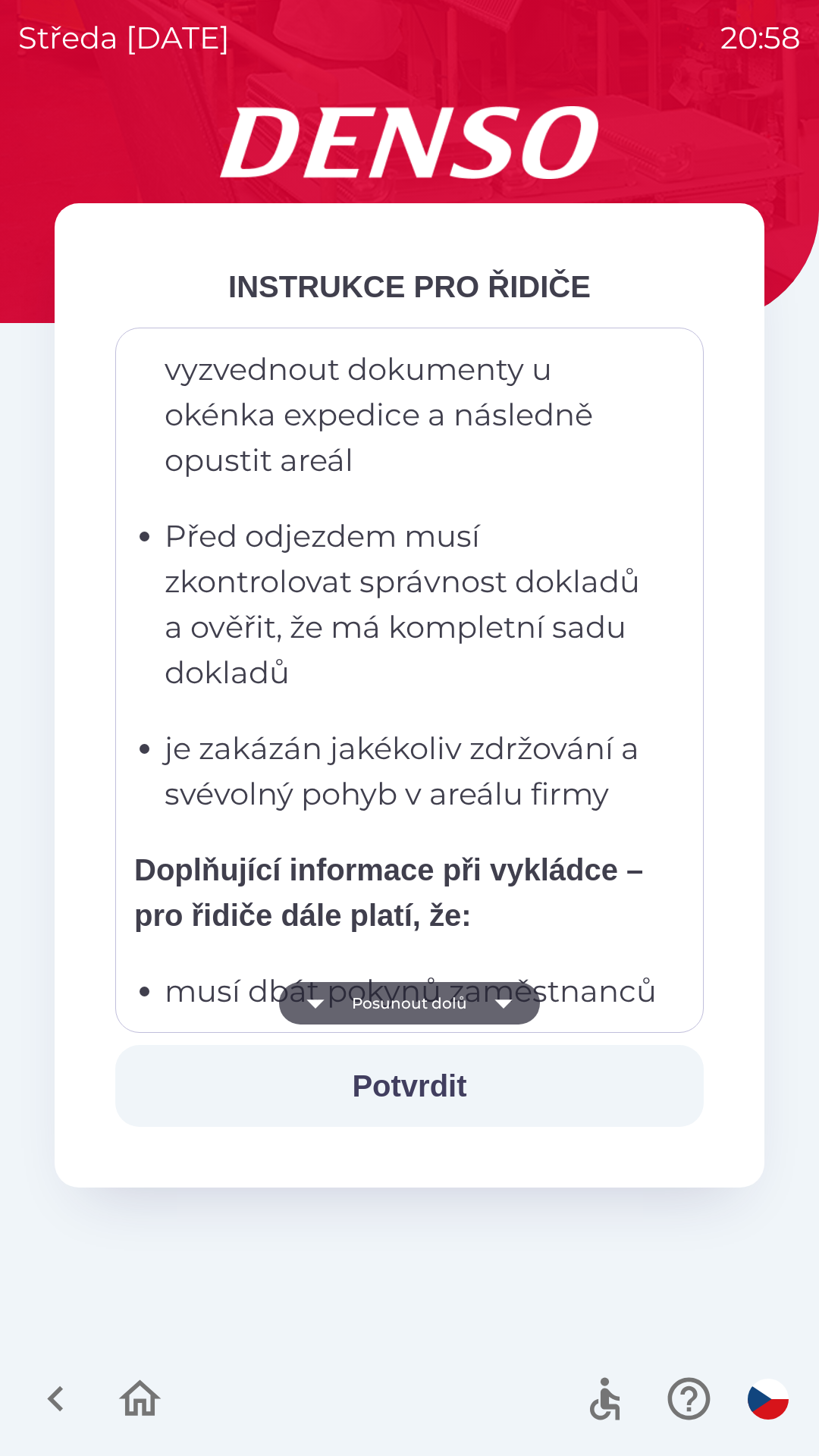
click at [485, 1018] on icon "button" at bounding box center [503, 1004] width 43 height 43
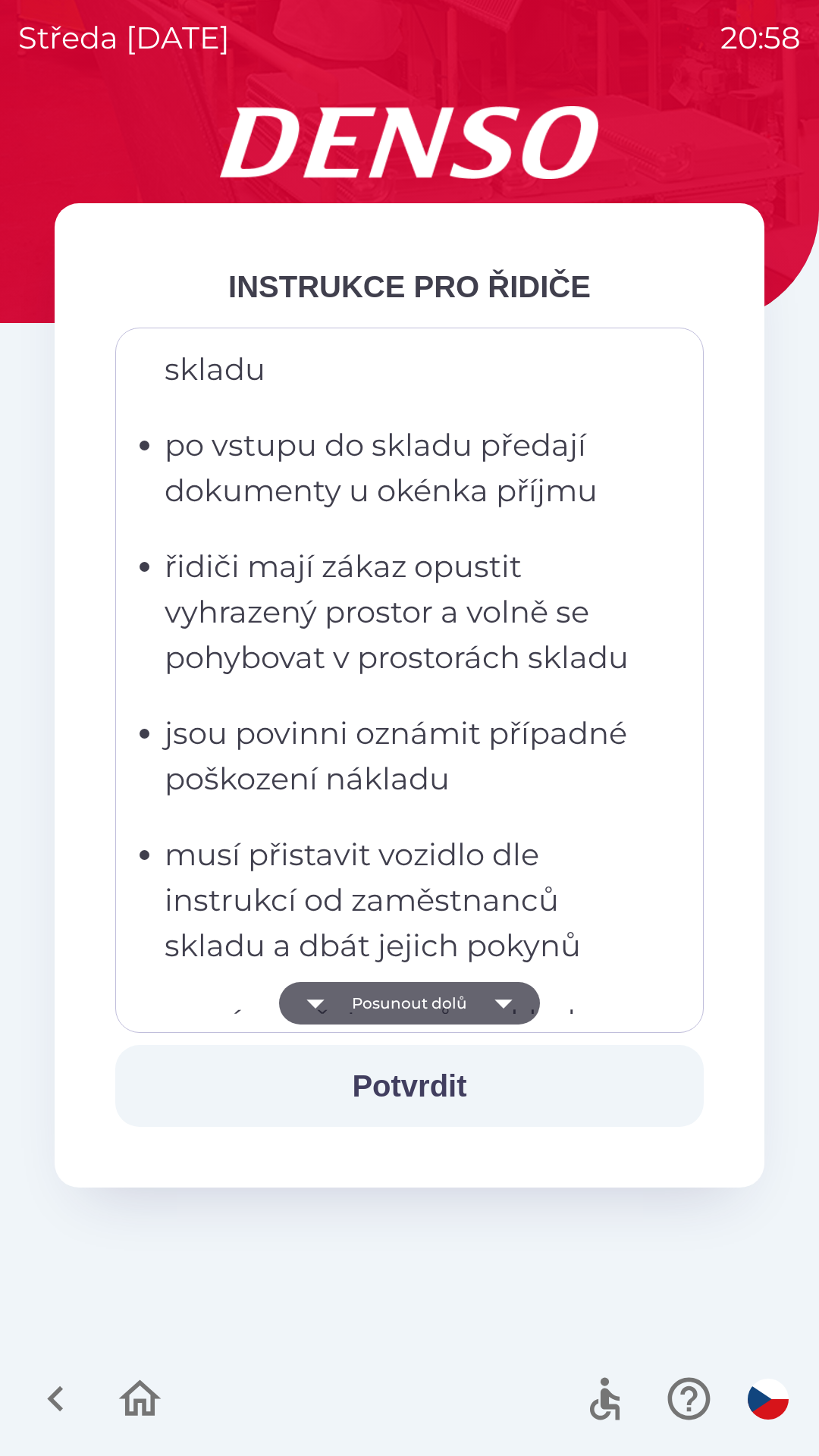
click at [495, 1007] on icon "button" at bounding box center [503, 1004] width 43 height 43
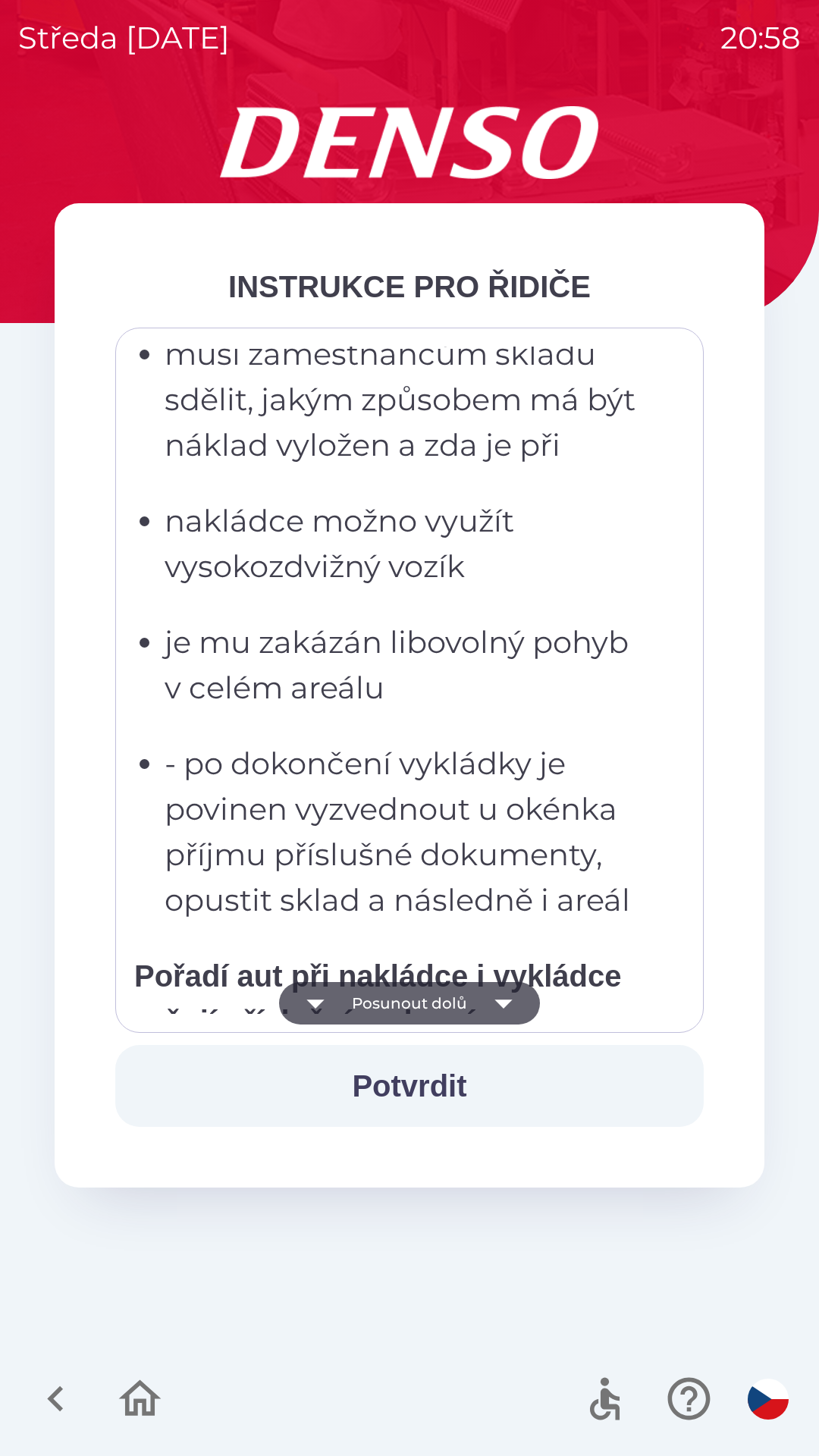
click at [492, 998] on icon "button" at bounding box center [503, 1004] width 43 height 43
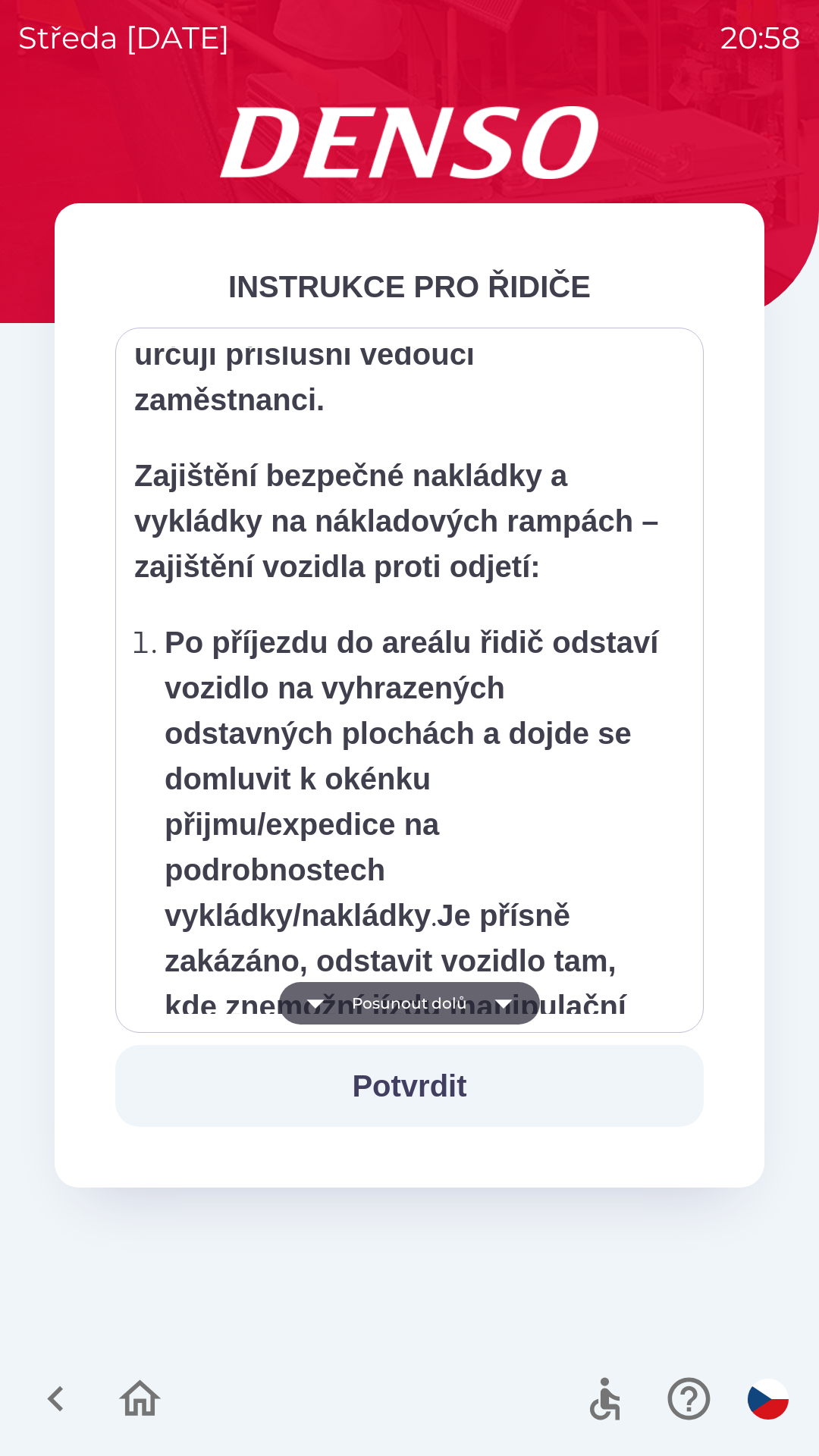
click at [483, 1000] on icon "button" at bounding box center [503, 1004] width 43 height 43
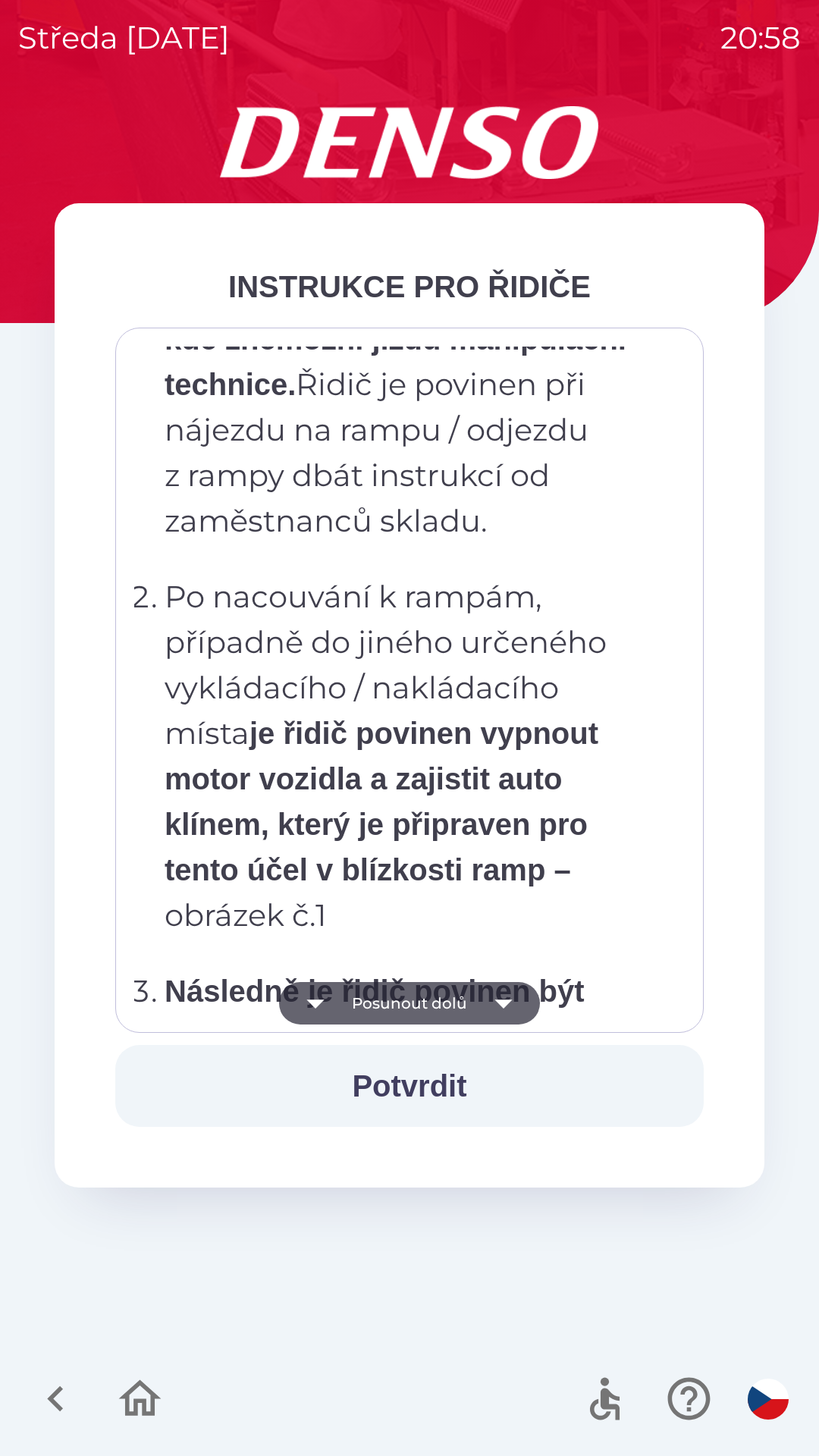
click at [476, 1016] on button "Posunout dolů" at bounding box center [410, 1004] width 261 height 43
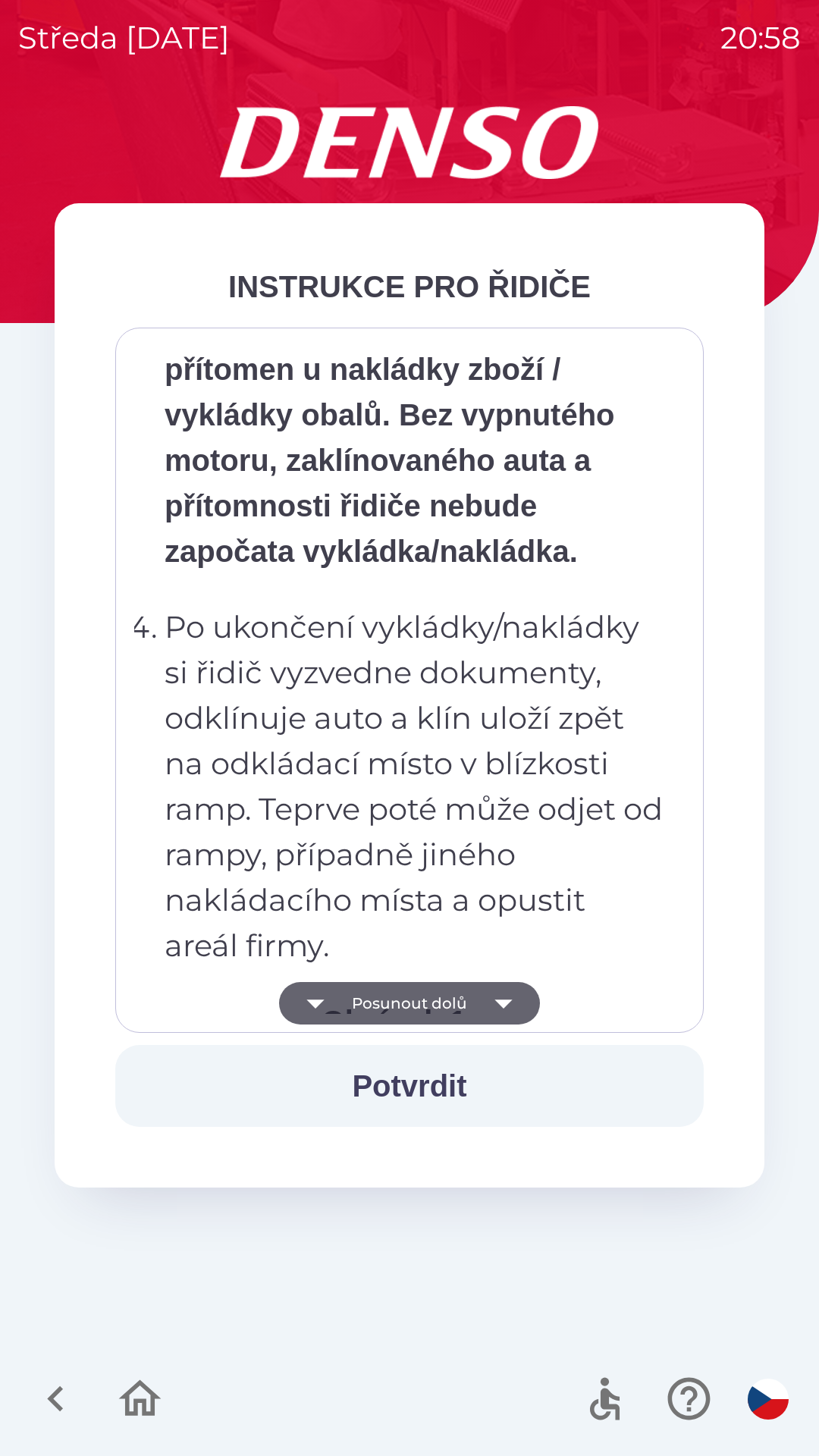
click at [480, 1008] on button "Posunout dolů" at bounding box center [410, 1004] width 261 height 43
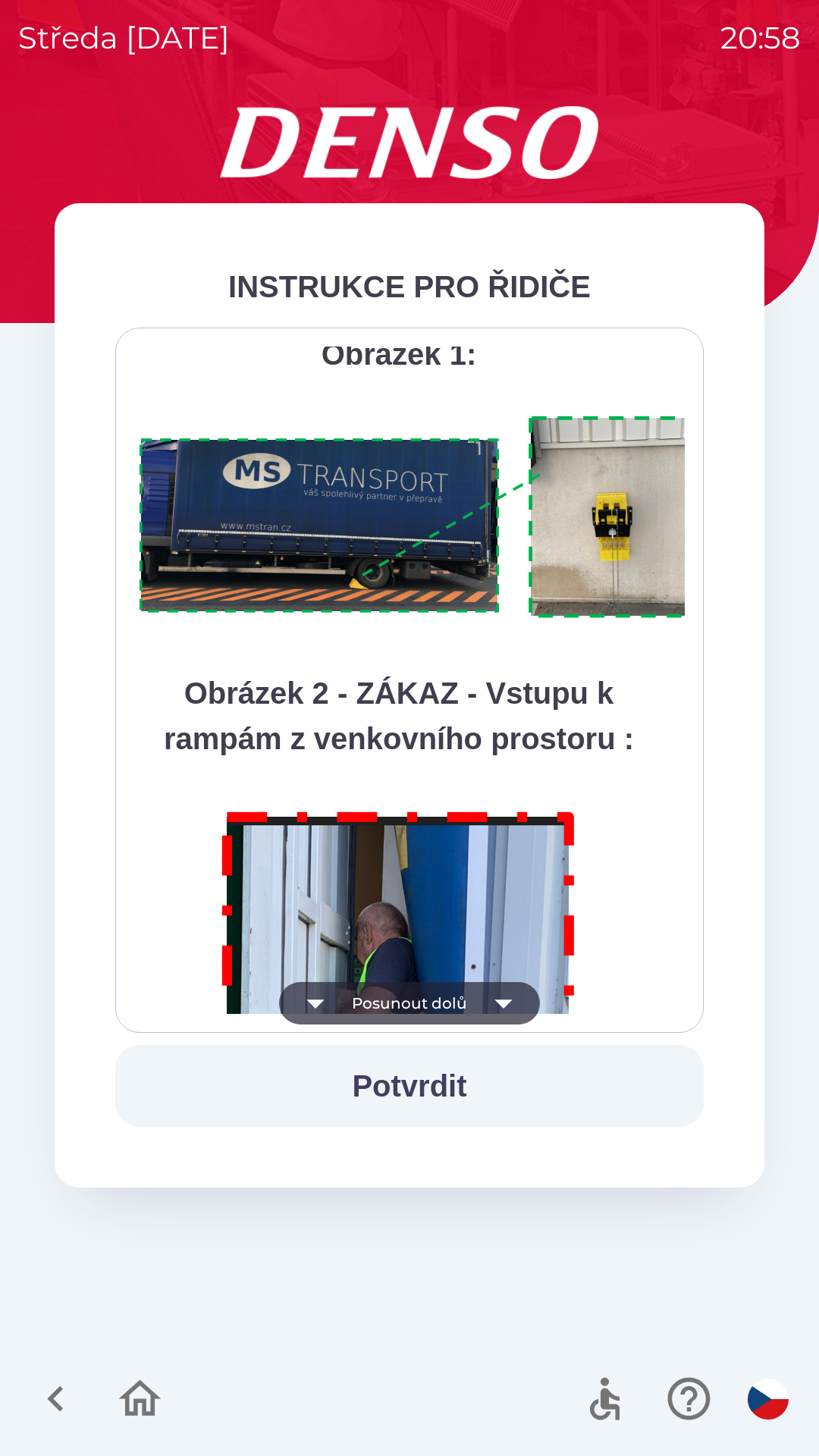
click at [478, 1008] on button "Posunout dolů" at bounding box center [410, 1004] width 261 height 43
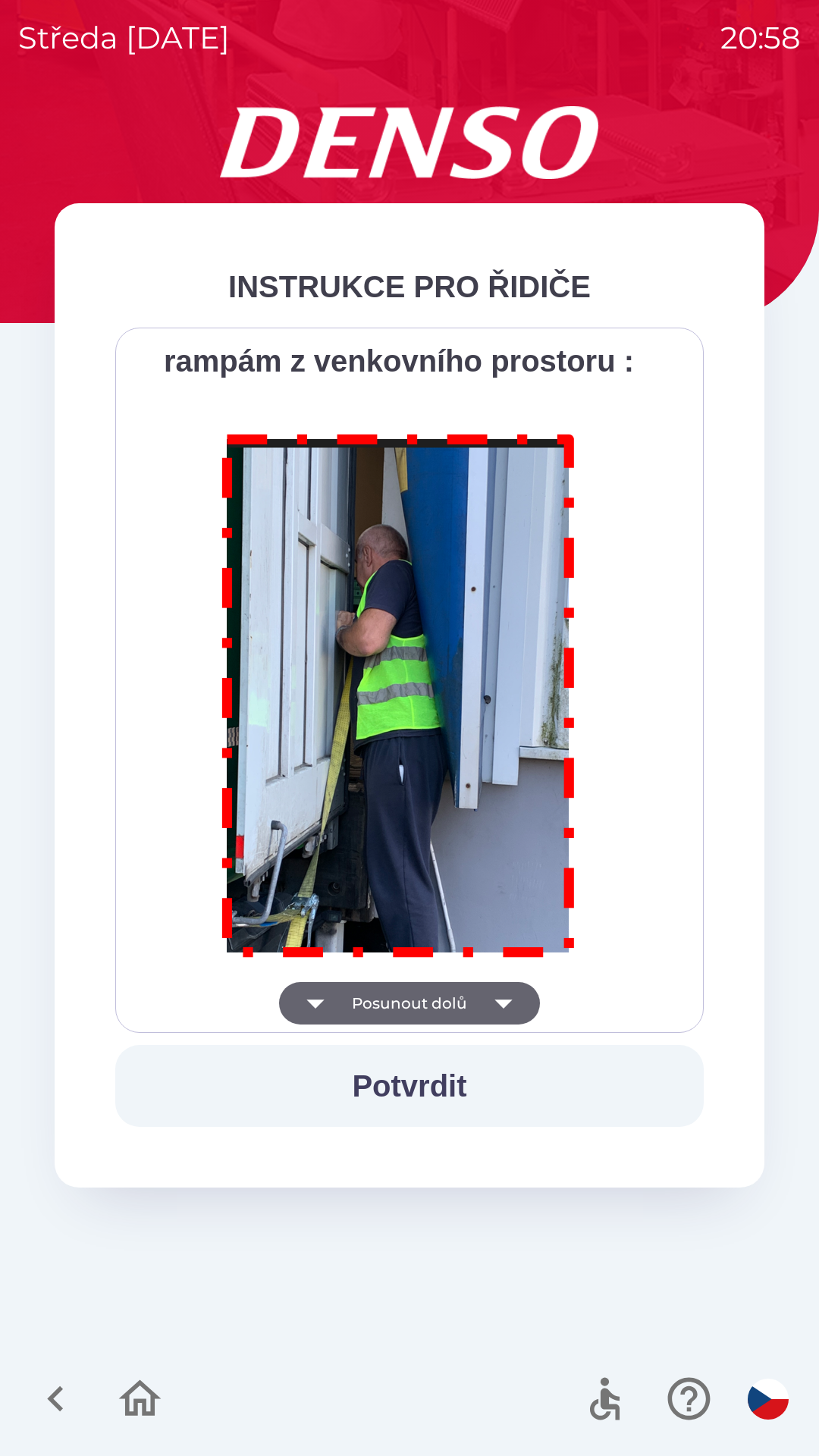
click at [493, 1006] on div "Všichni řidiči přijíždějící do skladu firmy DENSO CZECH s.r.o. jsou po průjezdu…" at bounding box center [409, 680] width 550 height 668
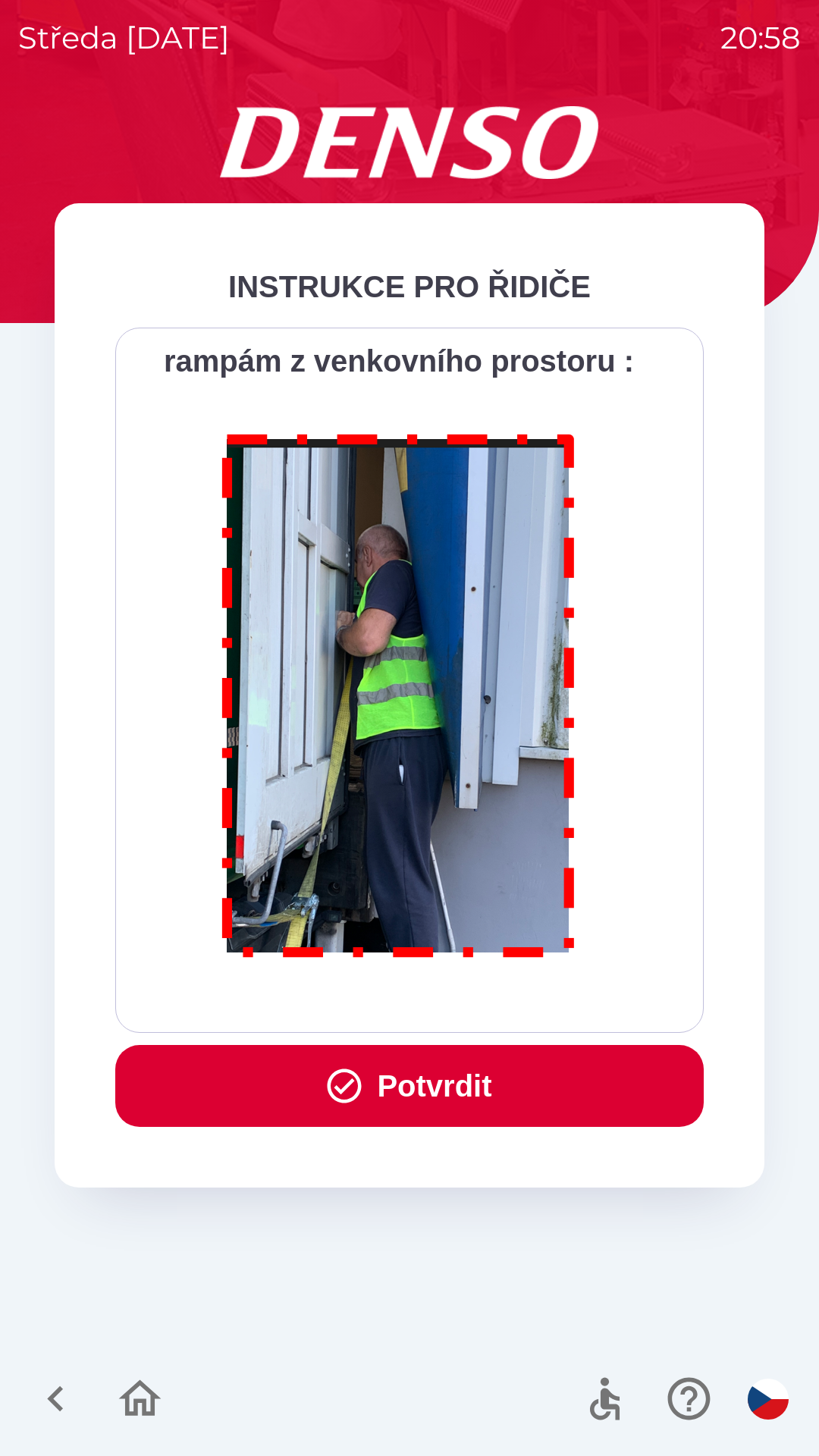
click at [449, 688] on img at bounding box center [399, 693] width 388 height 558
click at [437, 1145] on div "INSTRUKCE PRO ŘIDIČE Všichni řidiči přijíždějící do skladu firmy DENSO CZECH s.…" at bounding box center [410, 695] width 710 height 984
click at [439, 1095] on button "Potvrdit" at bounding box center [410, 1086] width 589 height 82
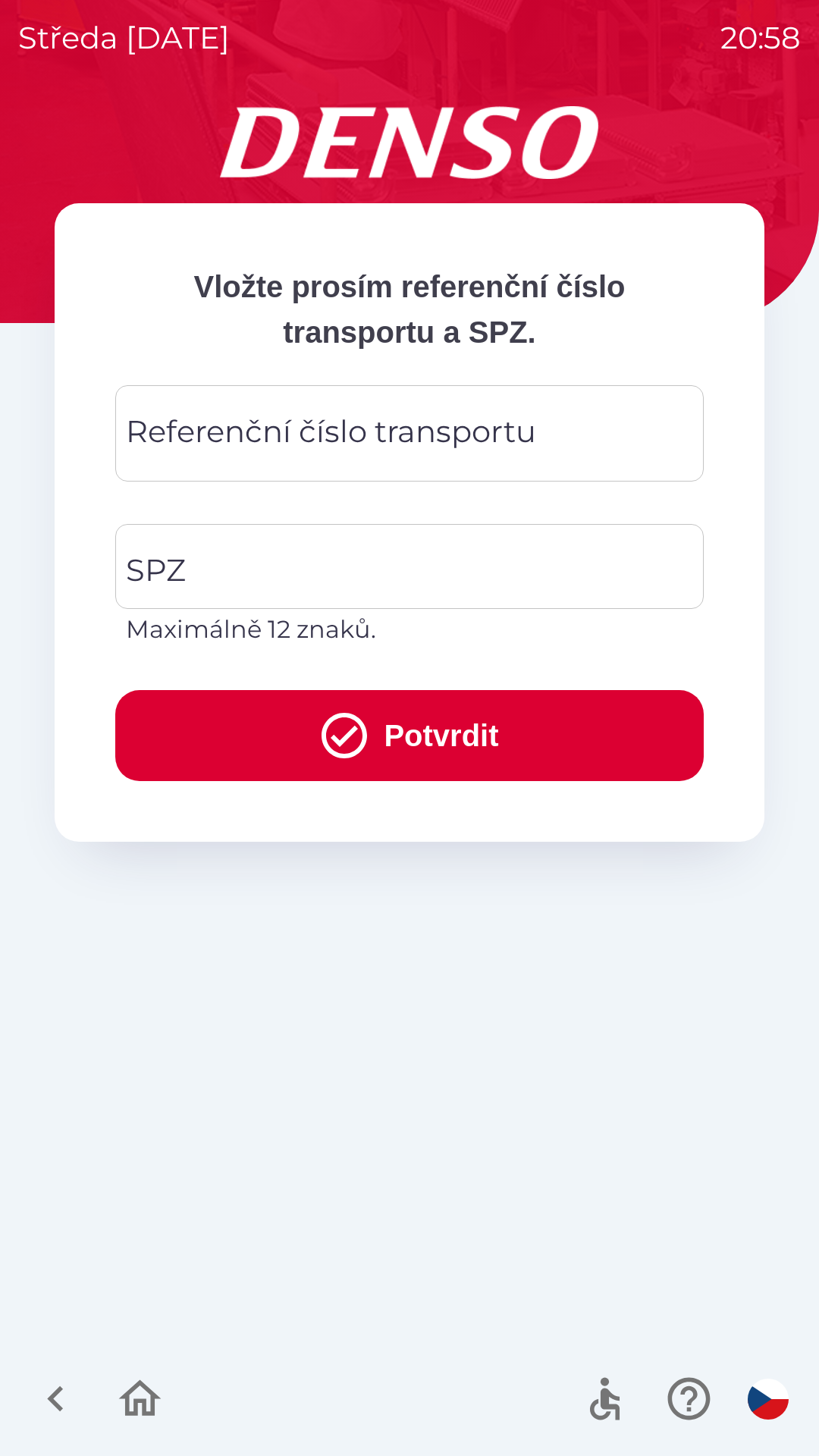
click at [441, 1069] on div "Vložte prosím referenční [PERSON_NAME] transportu a SPZ. Referenční [PERSON_NAM…" at bounding box center [410, 781] width 783 height 1350
click at [395, 537] on input "SPZ" at bounding box center [398, 567] width 552 height 71
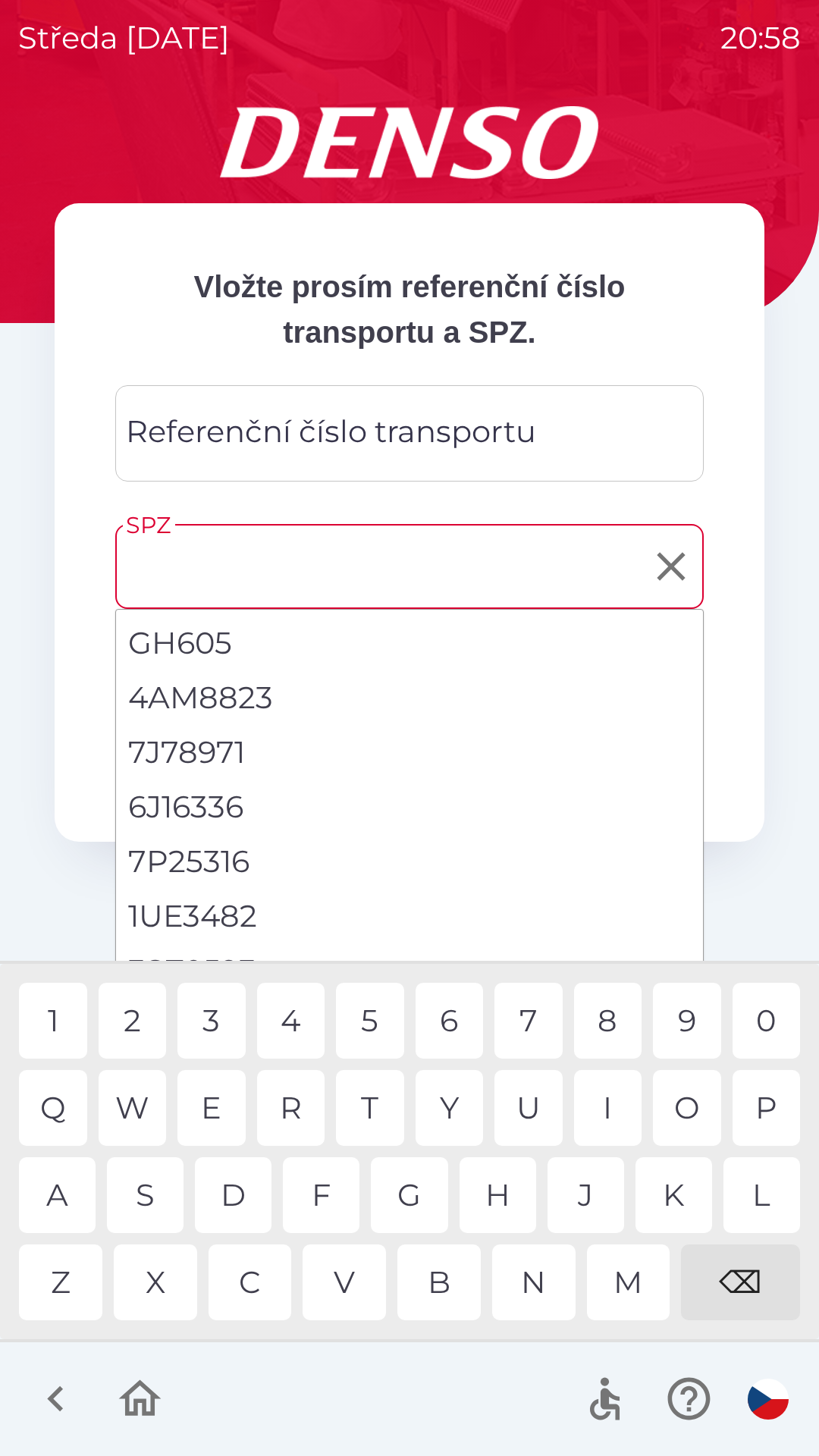
click at [366, 423] on div "Referenční číslo transportu Referenční číslo transportu" at bounding box center [410, 433] width 589 height 97
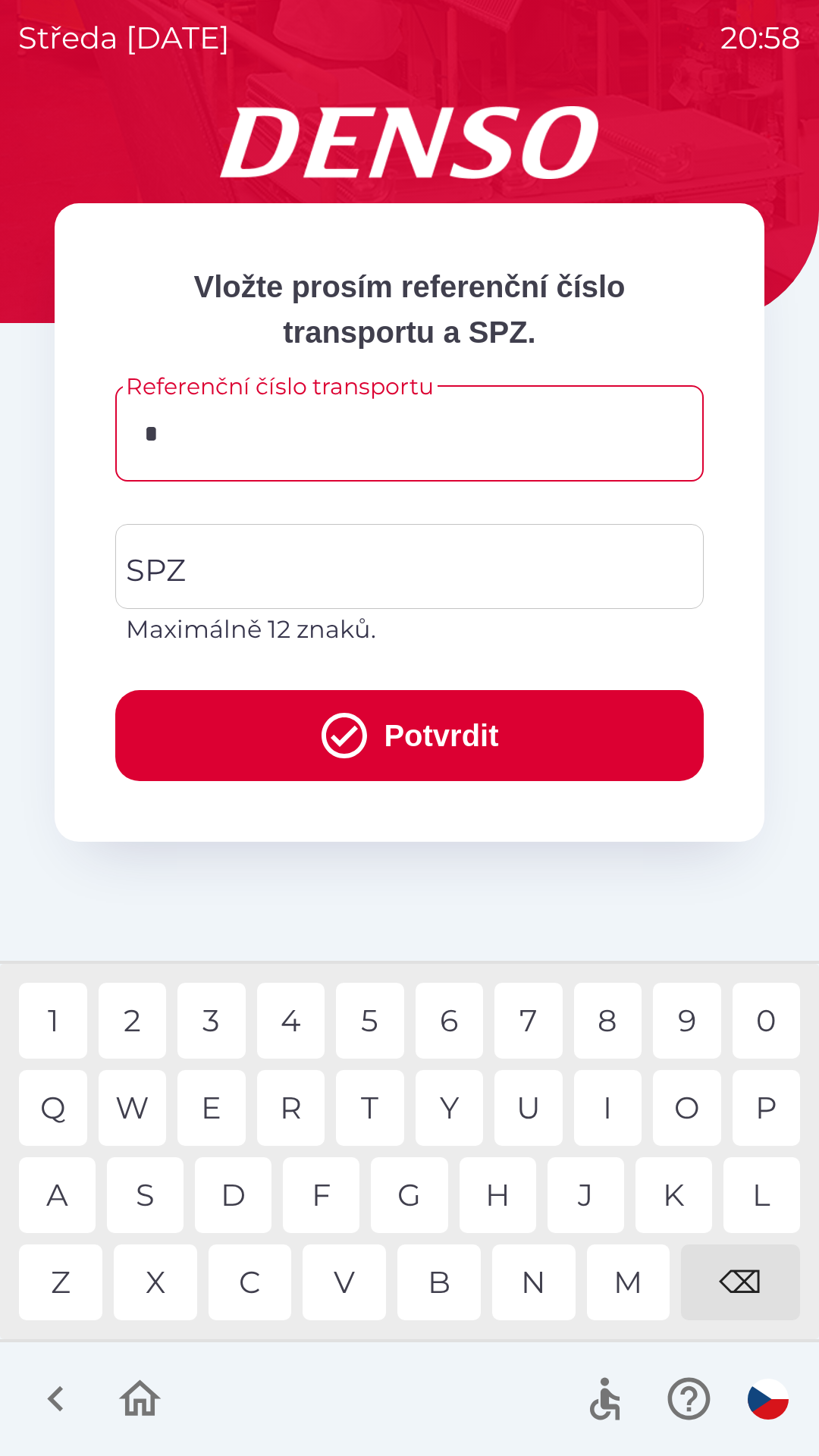
click at [245, 1187] on div "D" at bounding box center [233, 1195] width 76 height 76
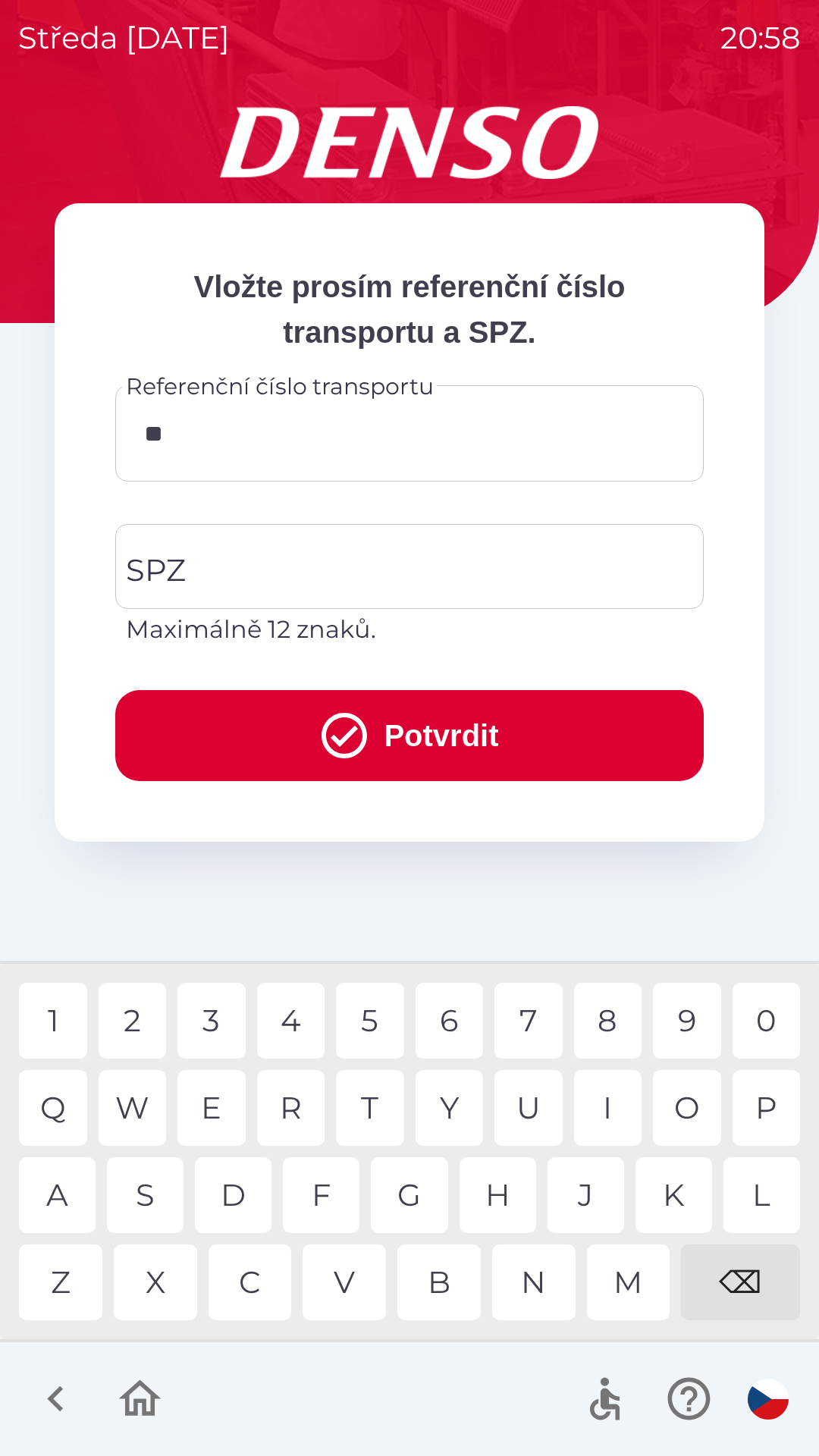
click at [668, 1176] on div "K" at bounding box center [674, 1195] width 76 height 76
click at [338, 1279] on div "V" at bounding box center [344, 1283] width 83 height 76
click at [139, 1107] on div "W" at bounding box center [132, 1108] width 68 height 76
type input "*********"
click at [312, 579] on input "SPZ" at bounding box center [398, 567] width 552 height 71
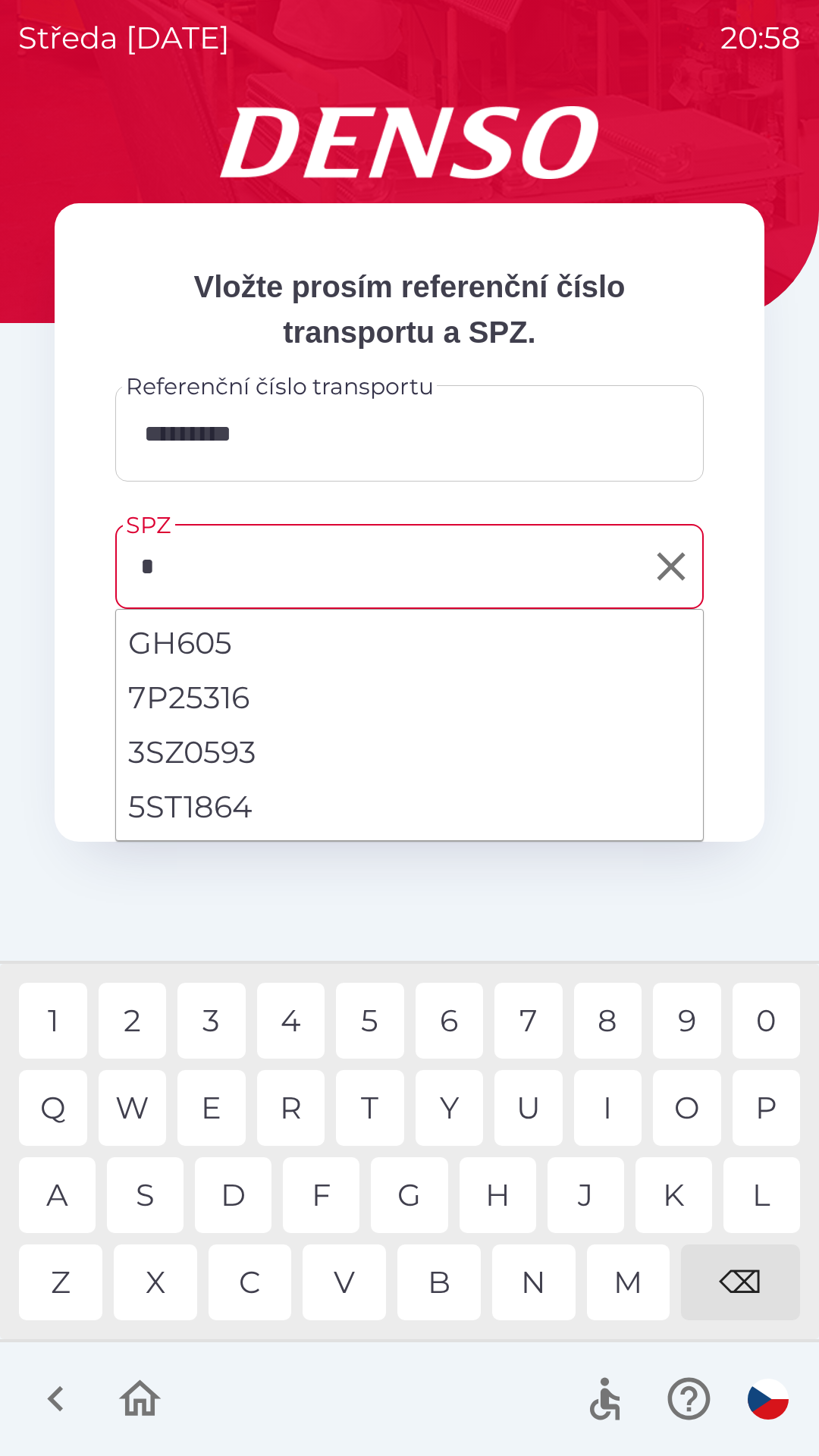
click at [360, 1015] on div "5" at bounding box center [370, 1021] width 68 height 76
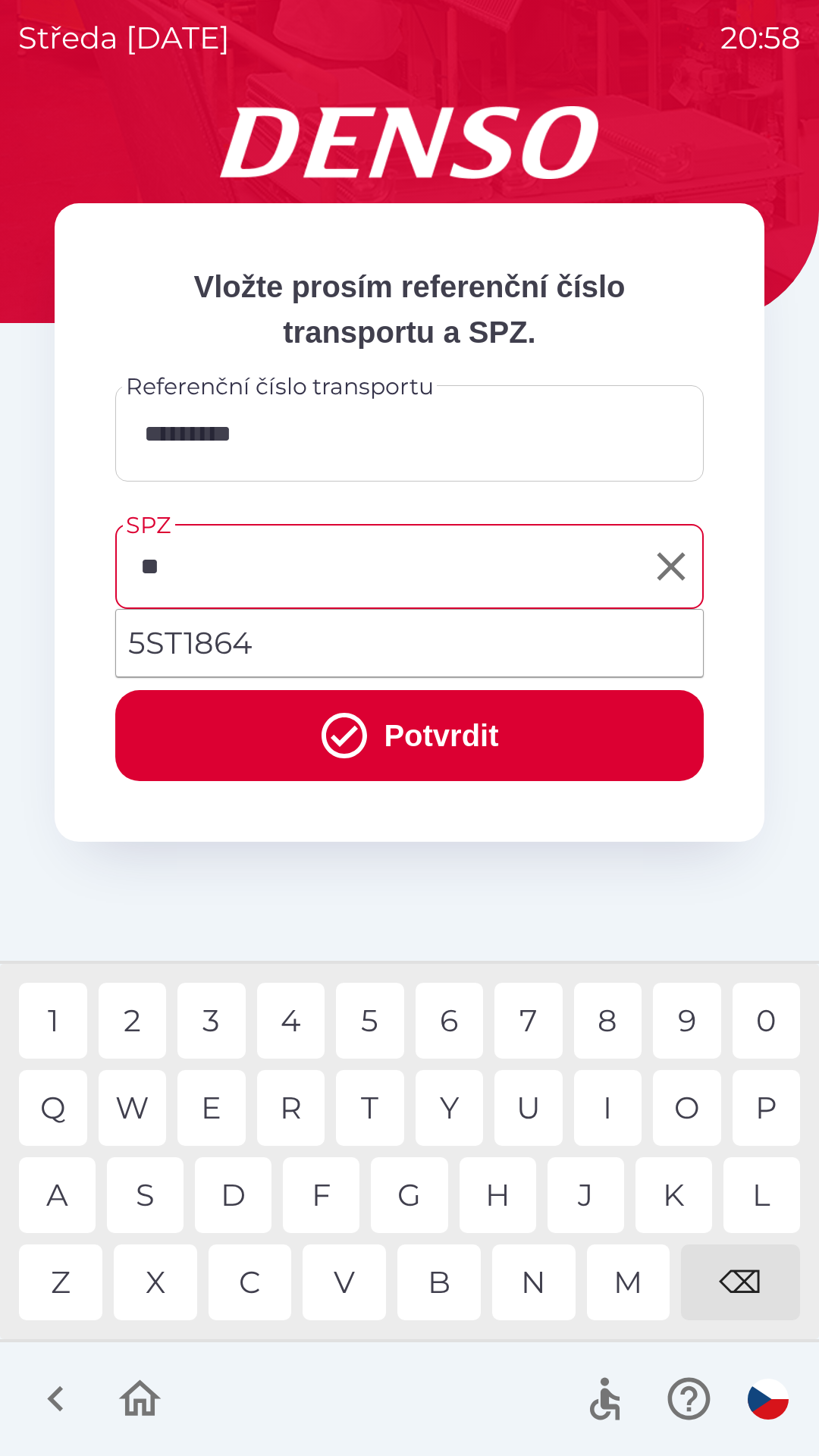
click at [152, 1197] on div "S" at bounding box center [145, 1195] width 76 height 76
click at [322, 638] on li "5ST1864" at bounding box center [410, 643] width 587 height 55
type input "*******"
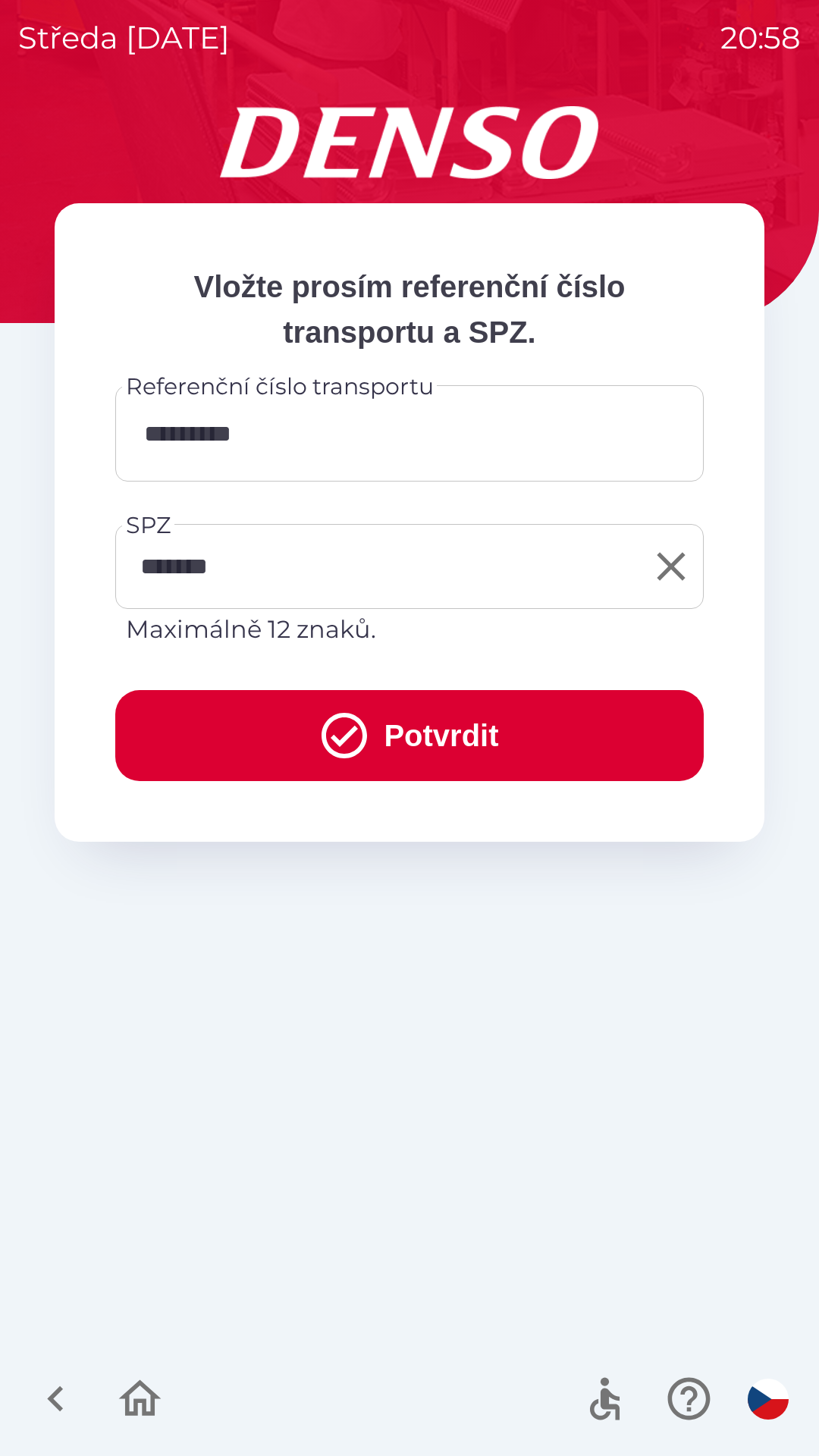
click at [396, 735] on button "Potvrdit" at bounding box center [410, 735] width 589 height 91
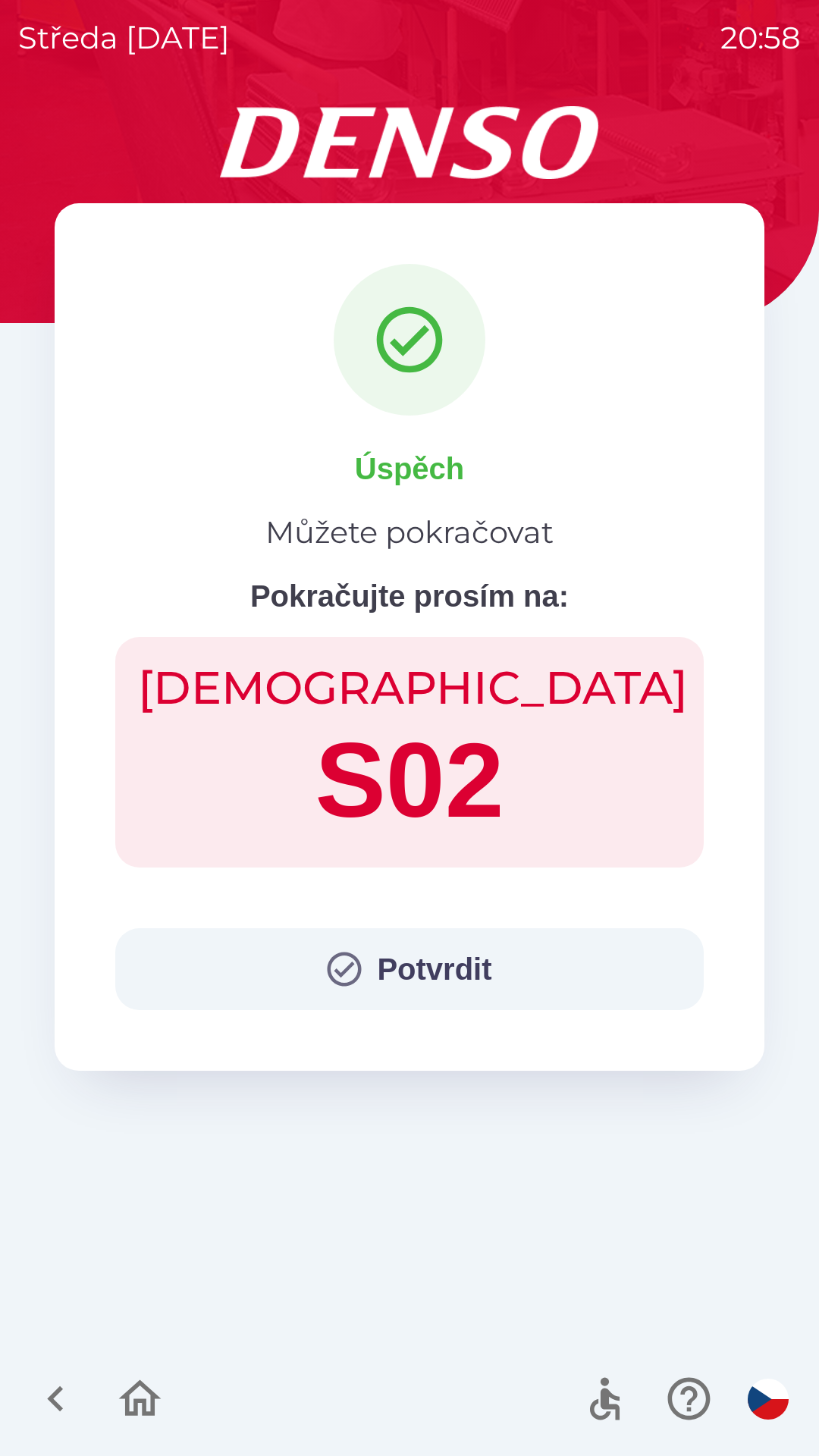
click at [409, 970] on button "Potvrdit" at bounding box center [410, 969] width 589 height 82
